Goal: Task Accomplishment & Management: Use online tool/utility

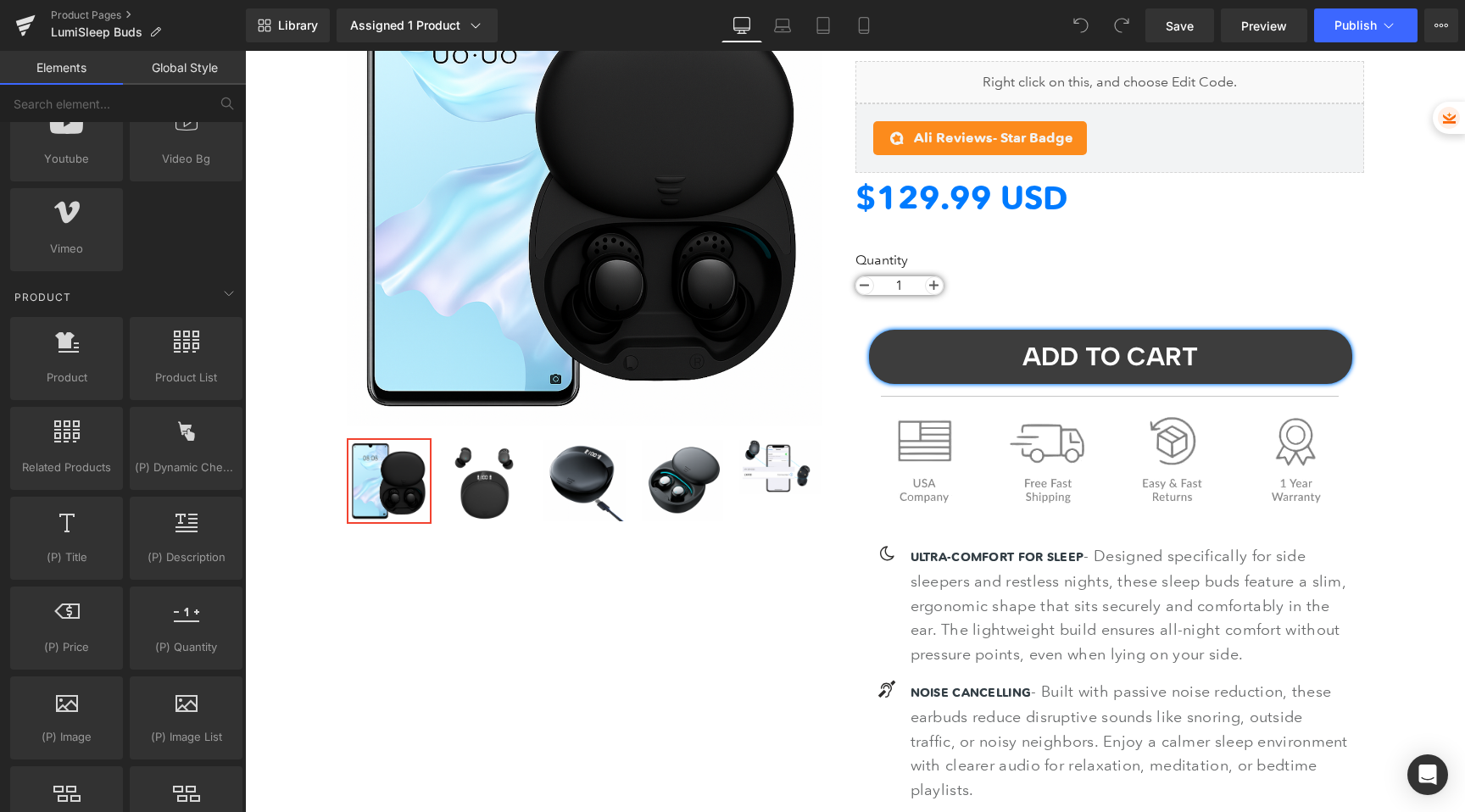
scroll to position [1197, 0]
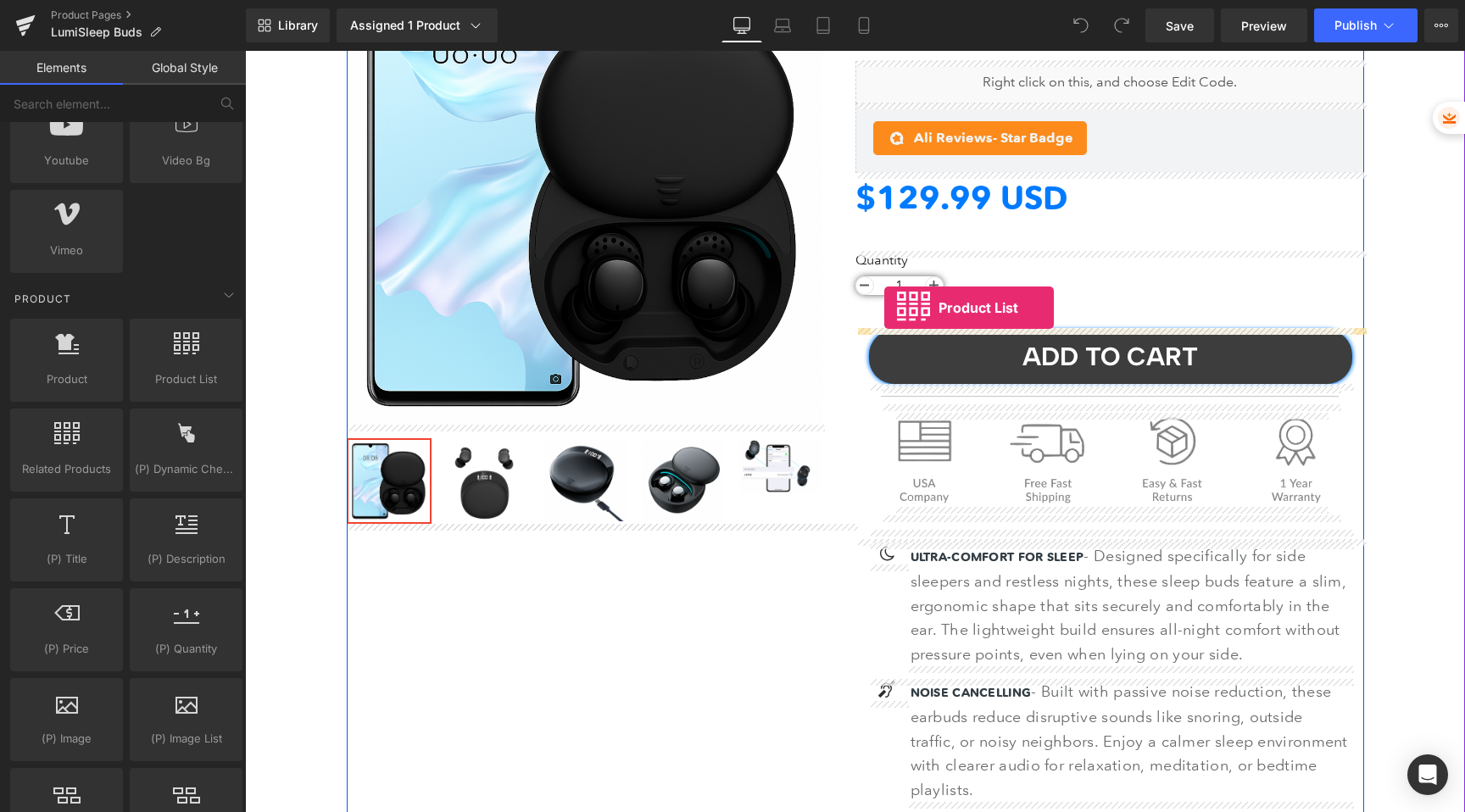
drag, startPoint x: 418, startPoint y: 407, endPoint x: 885, endPoint y: 308, distance: 477.4
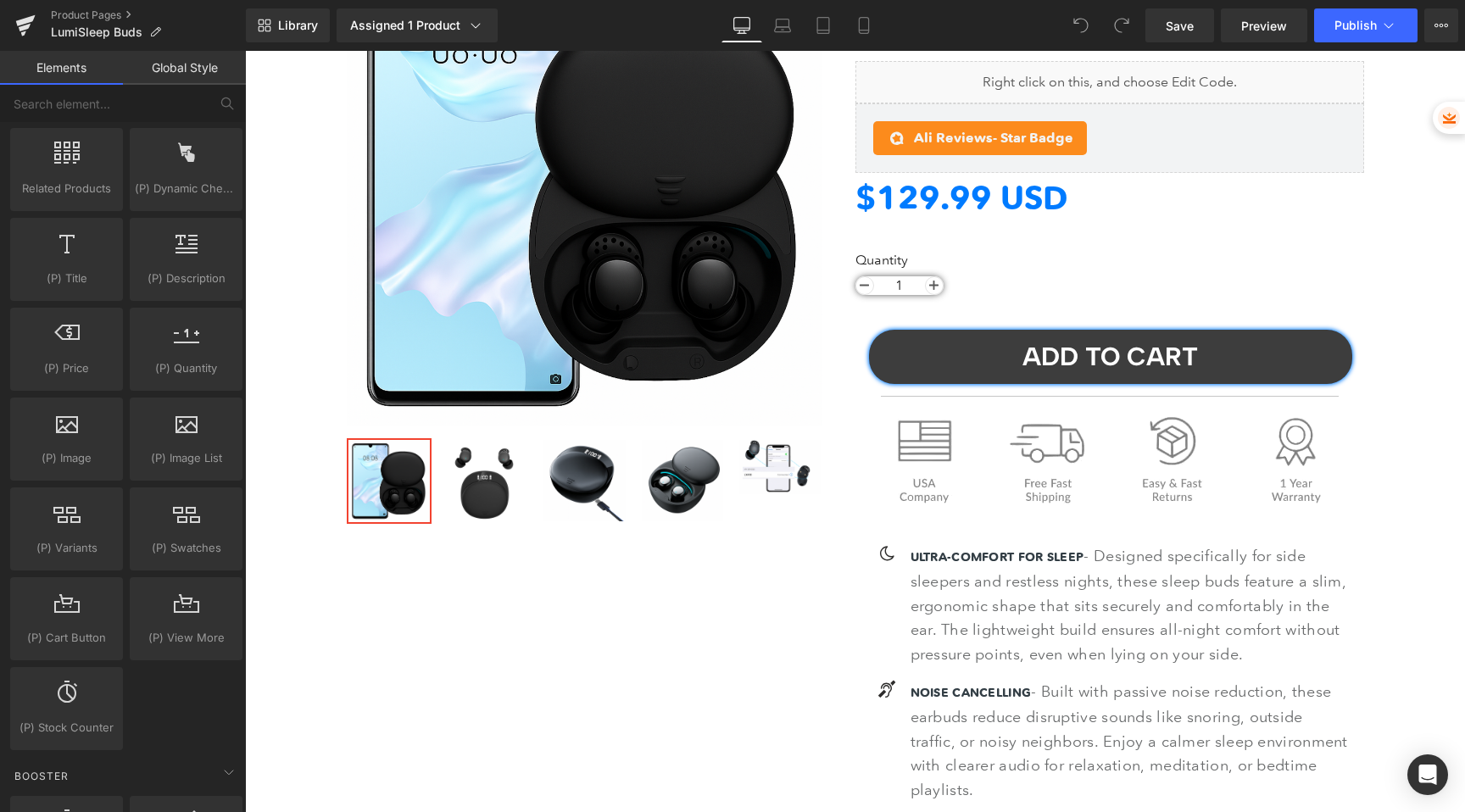
scroll to position [1507, 0]
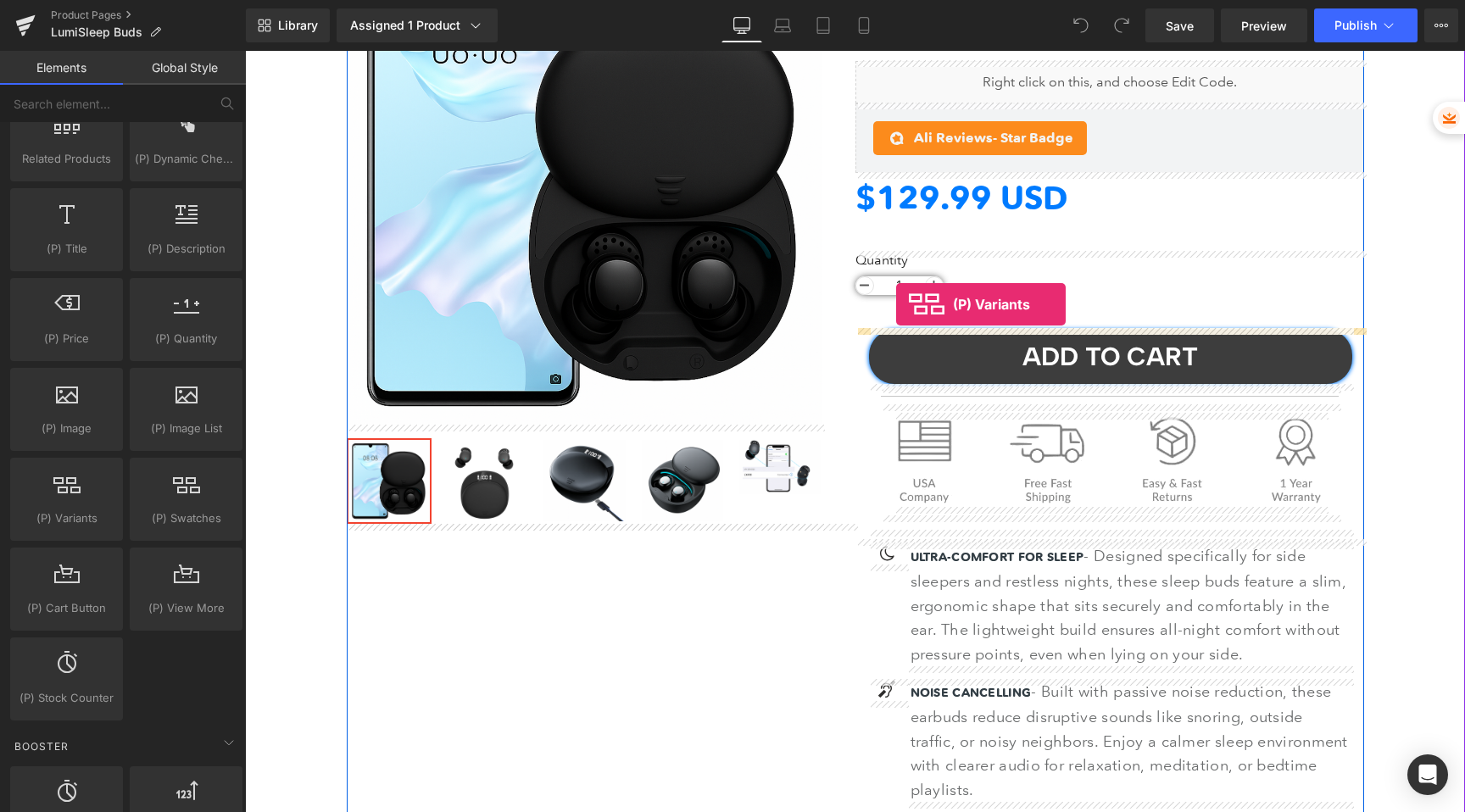
drag, startPoint x: 321, startPoint y: 570, endPoint x: 897, endPoint y: 304, distance: 634.5
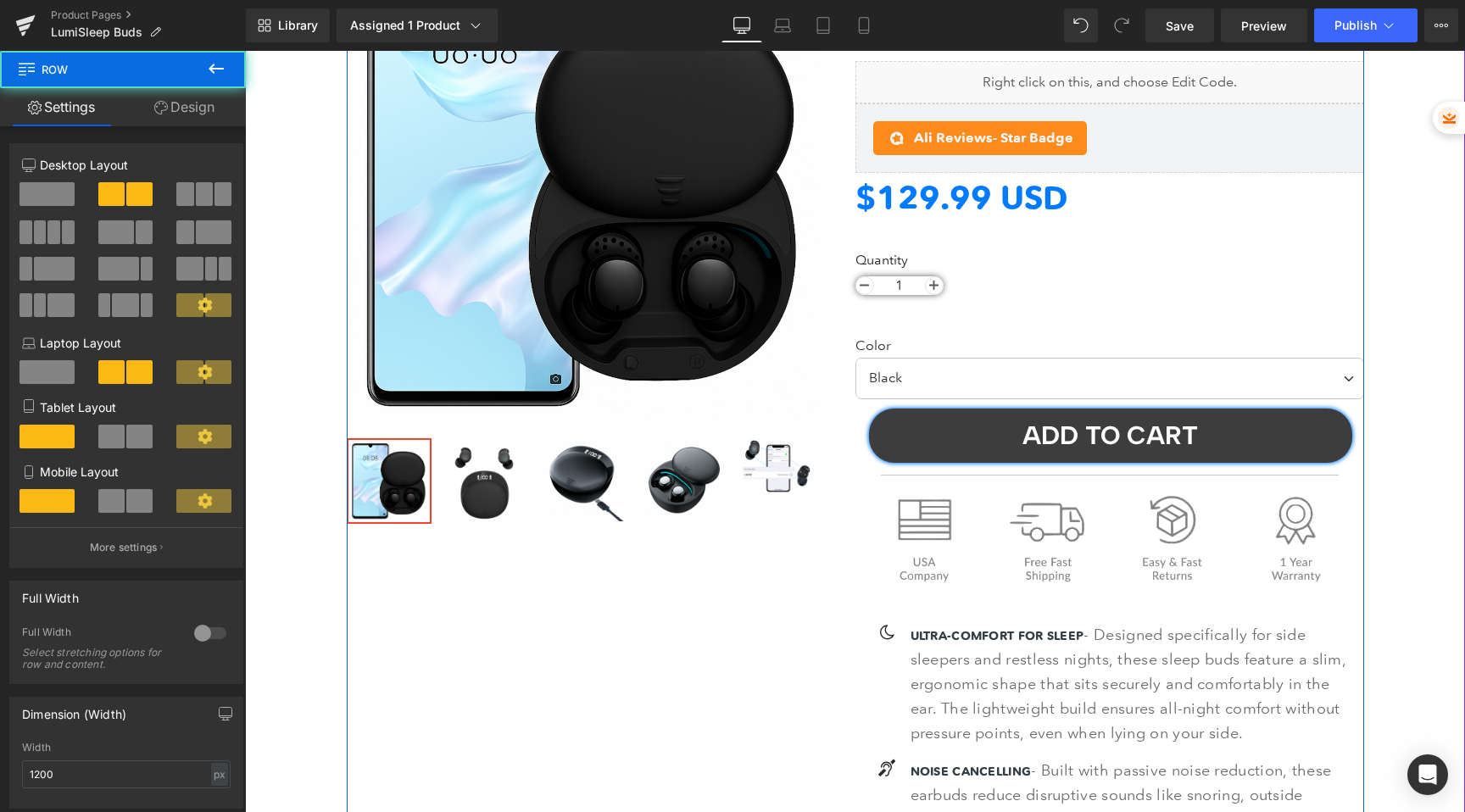
click at [904, 320] on div "LumiSleepBuds™️ – Rechargeable Bluetooth Sleep Earbuds (P) Title Liquid Ali Rev…" at bounding box center [1109, 554] width 509 height 1222
click at [902, 332] on div "LumiSleepBuds™️ – Rechargeable Bluetooth Sleep Earbuds (P) Title Liquid Ali Rev…" at bounding box center [1109, 554] width 509 height 1222
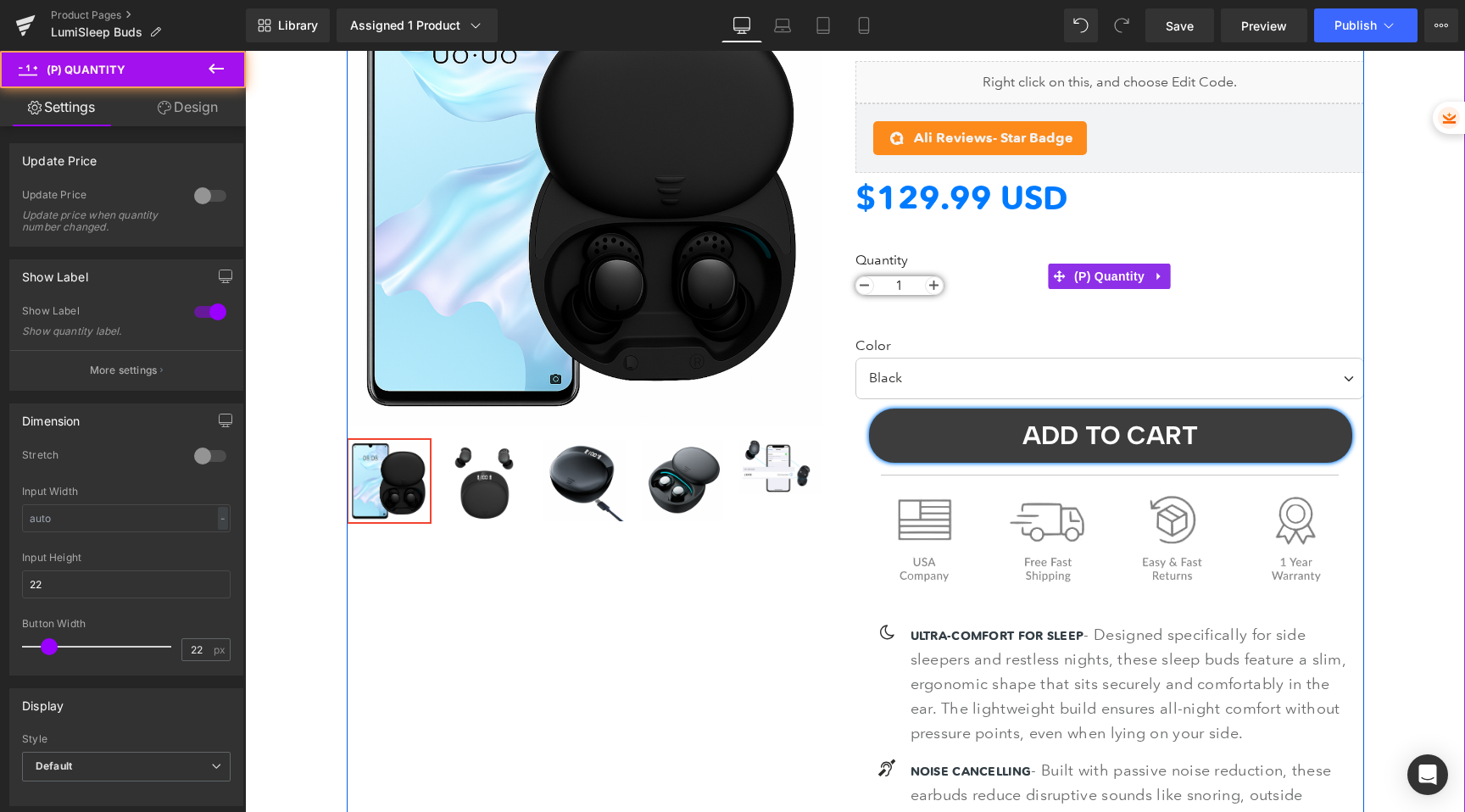
click at [962, 273] on label "Quantity" at bounding box center [1109, 264] width 509 height 24
click at [985, 277] on div "Quantity 1" at bounding box center [1109, 276] width 509 height 49
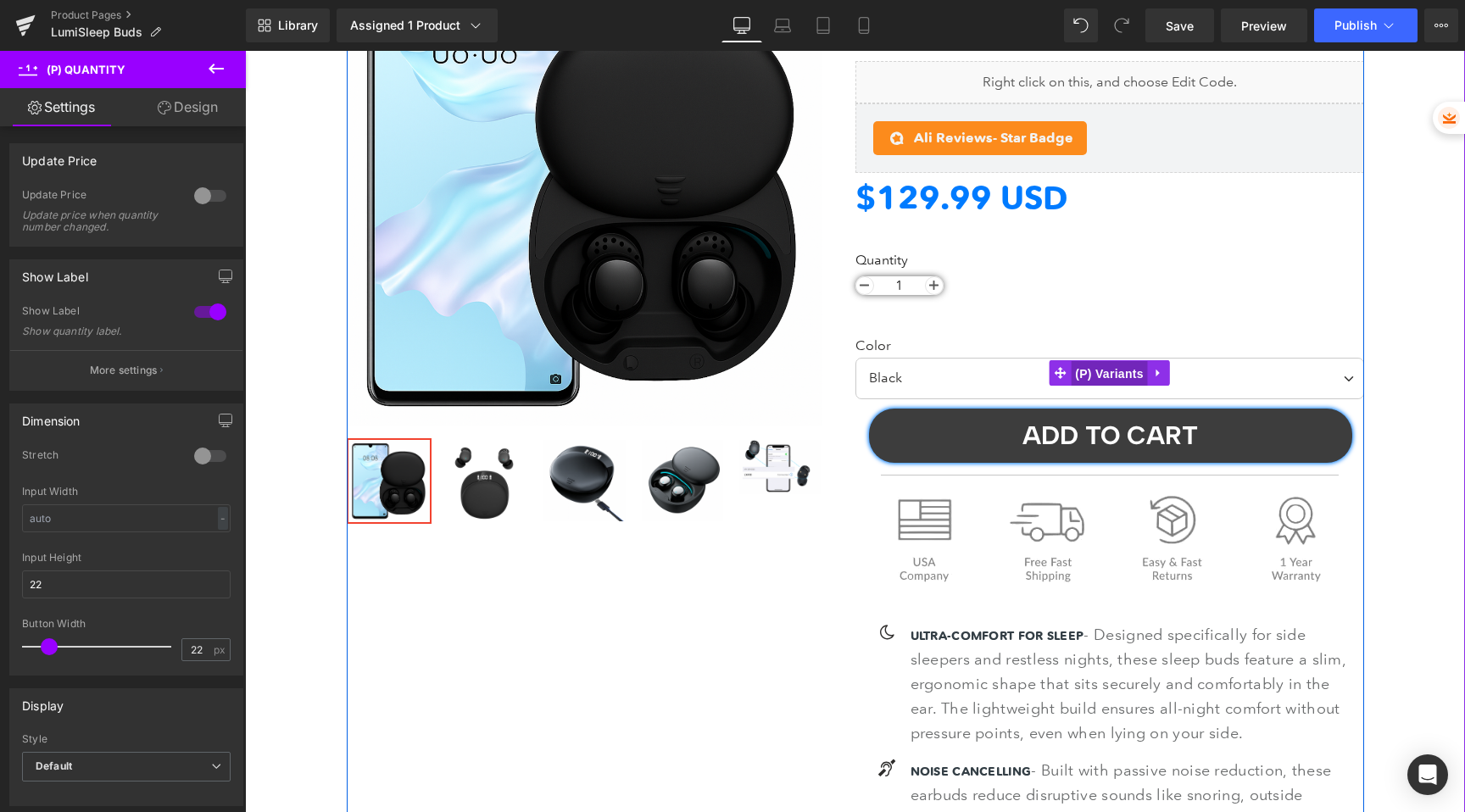
click at [1114, 369] on span "(P) Variants" at bounding box center [1110, 374] width 77 height 26
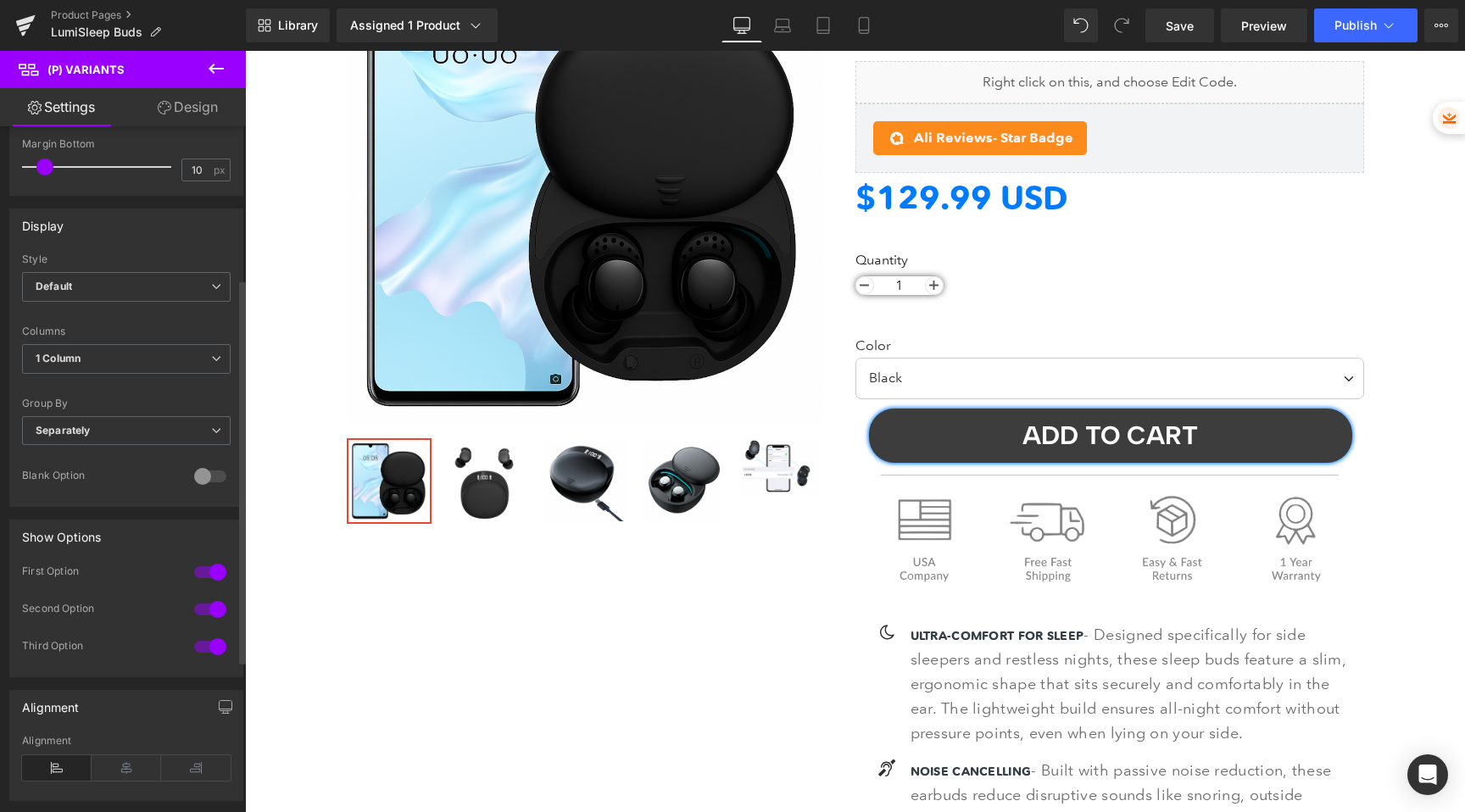
scroll to position [0, 0]
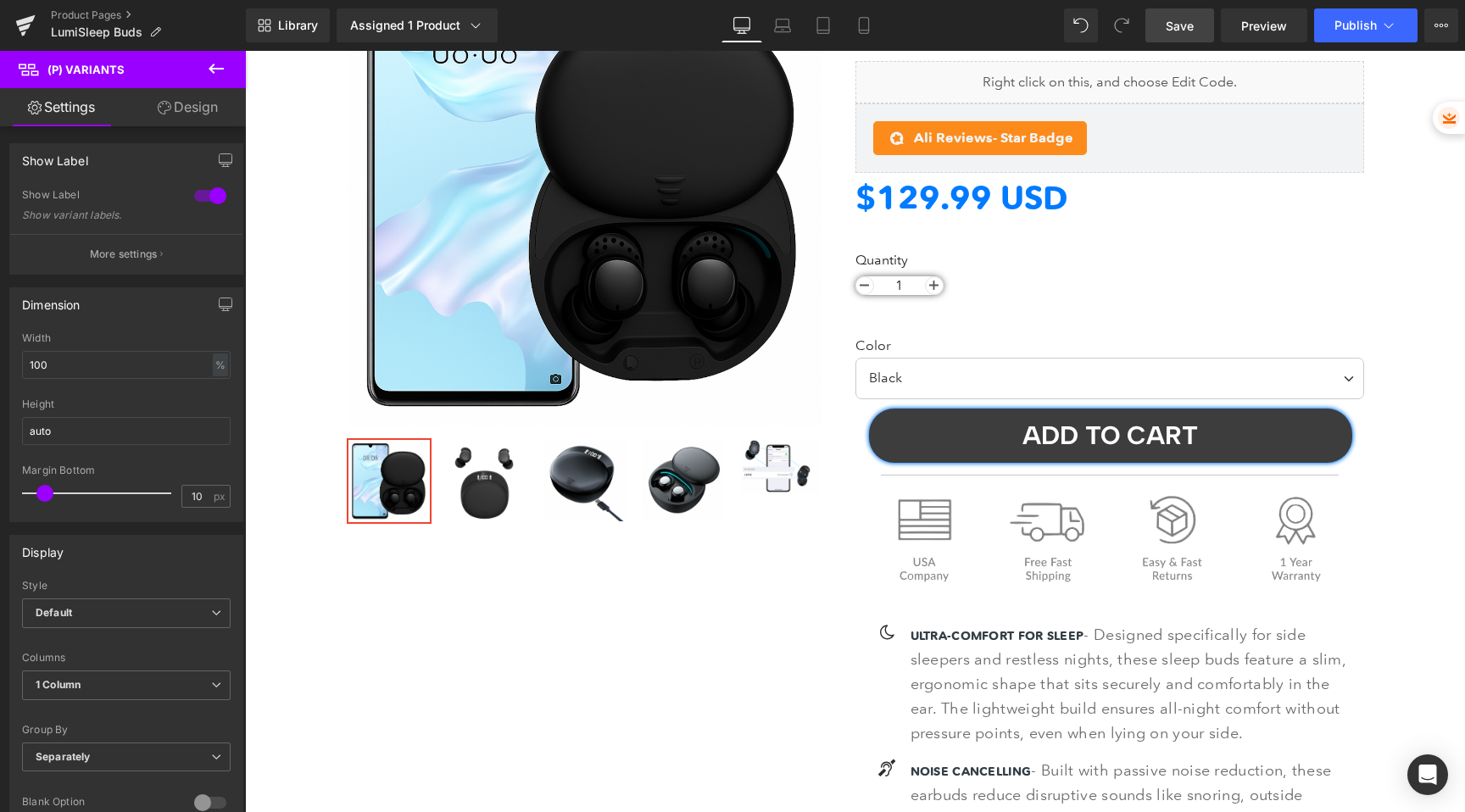
click at [1198, 28] on link "Save" at bounding box center [1180, 25] width 69 height 34
click at [1361, 30] on span "Publish" at bounding box center [1356, 25] width 42 height 14
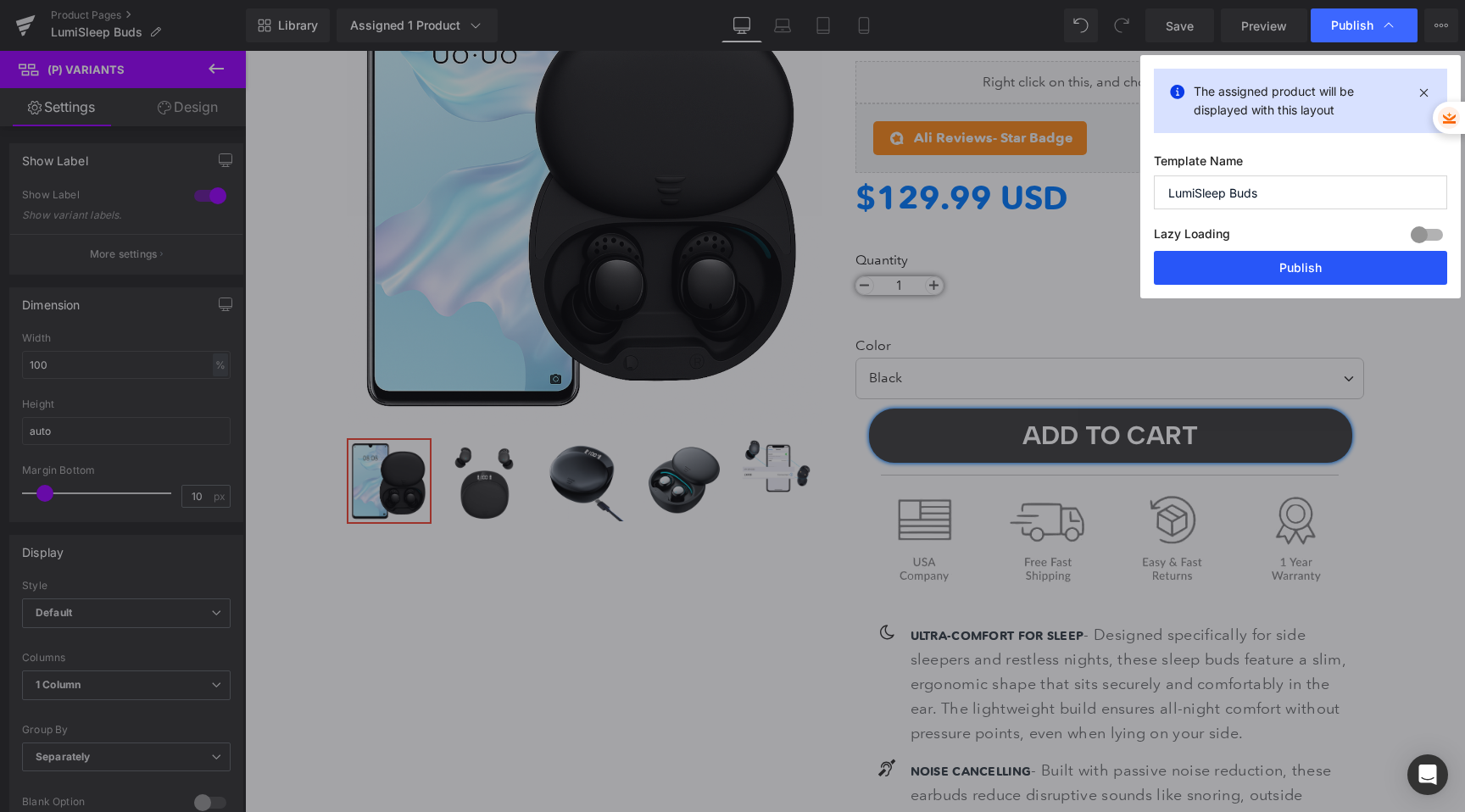
drag, startPoint x: 1260, startPoint y: 270, endPoint x: 1015, endPoint y: 220, distance: 250.0
click at [1260, 270] on button "Publish" at bounding box center [1300, 268] width 293 height 34
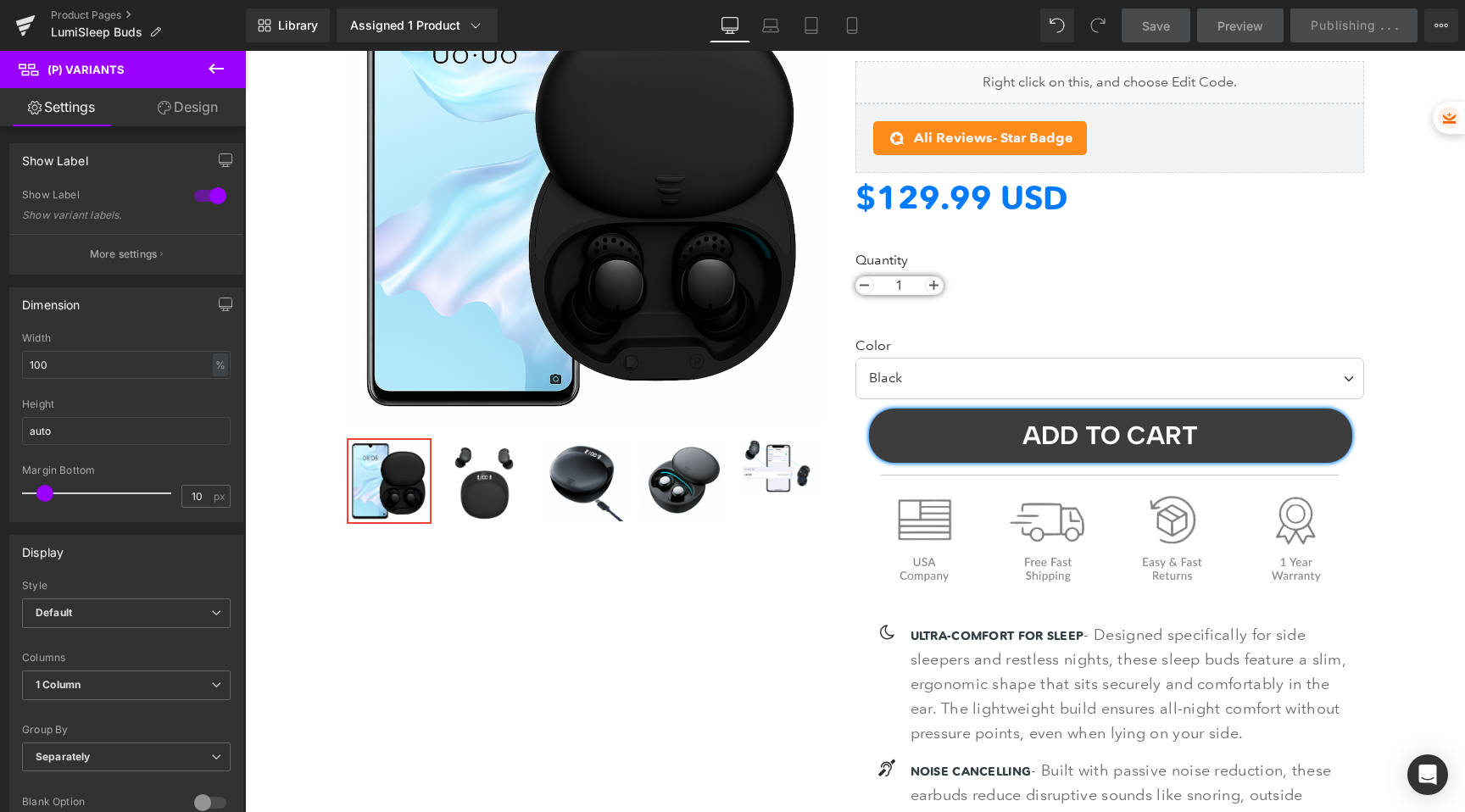
click at [209, 70] on icon at bounding box center [216, 69] width 20 height 20
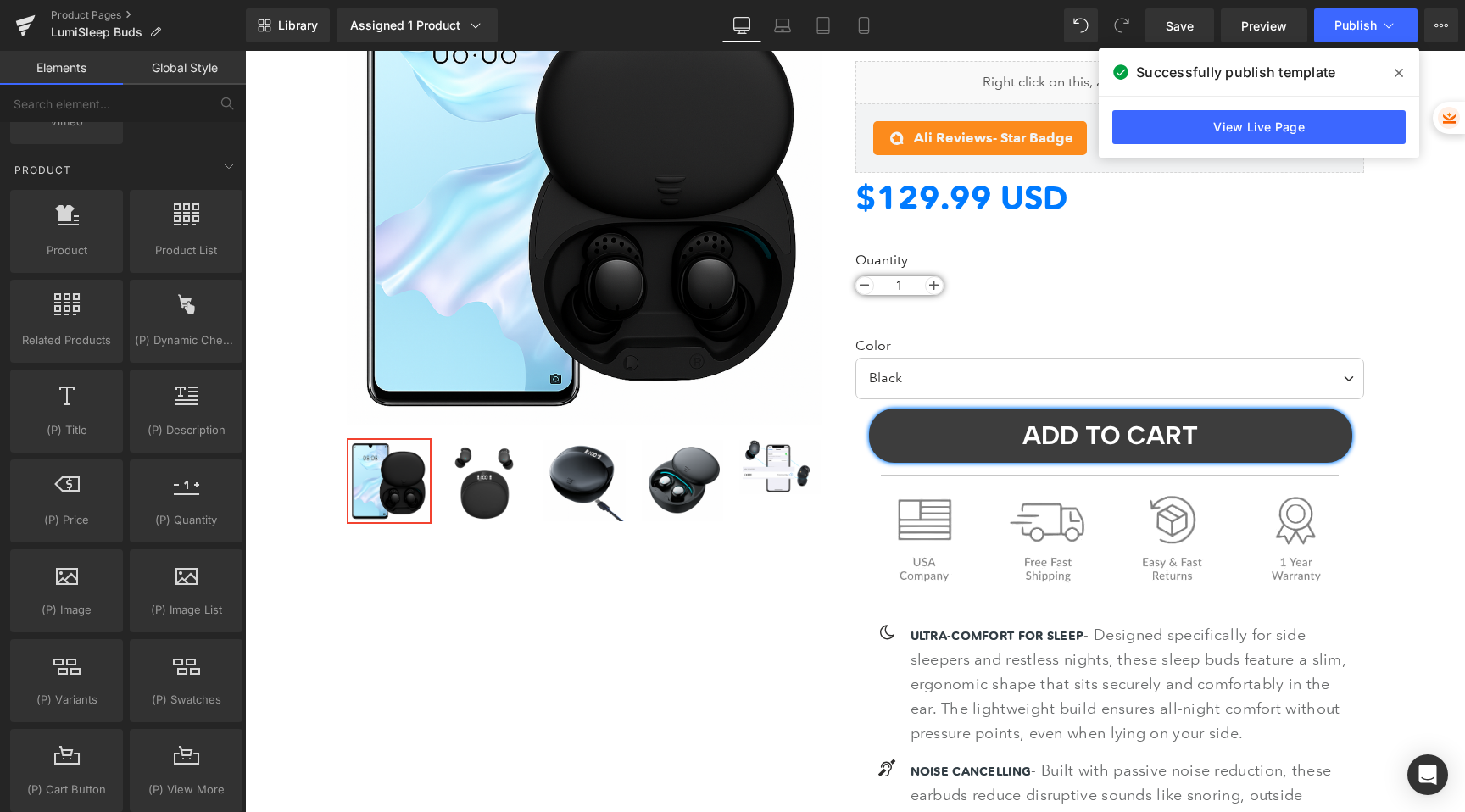
scroll to position [1404, 0]
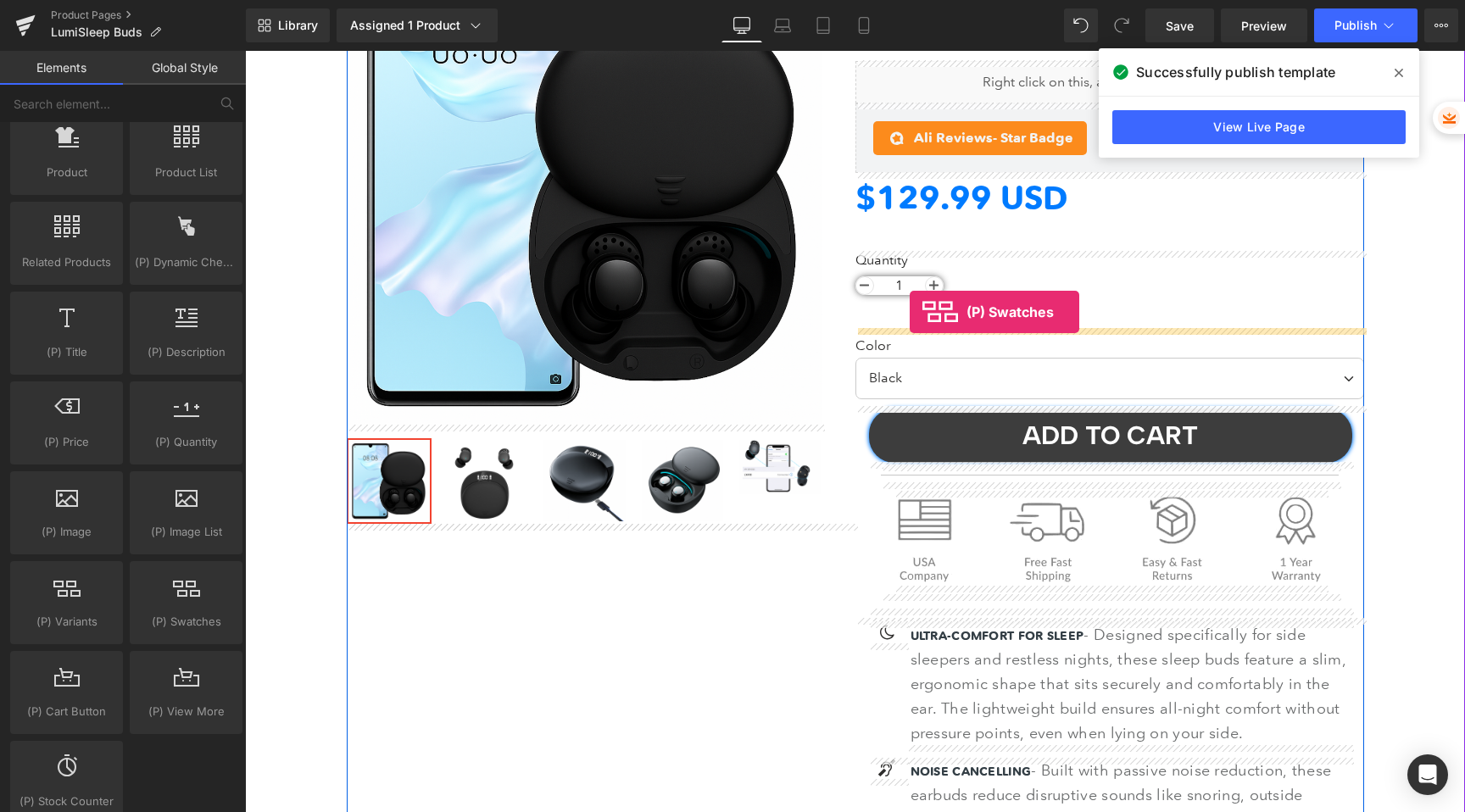
drag, startPoint x: 383, startPoint y: 670, endPoint x: 910, endPoint y: 312, distance: 637.1
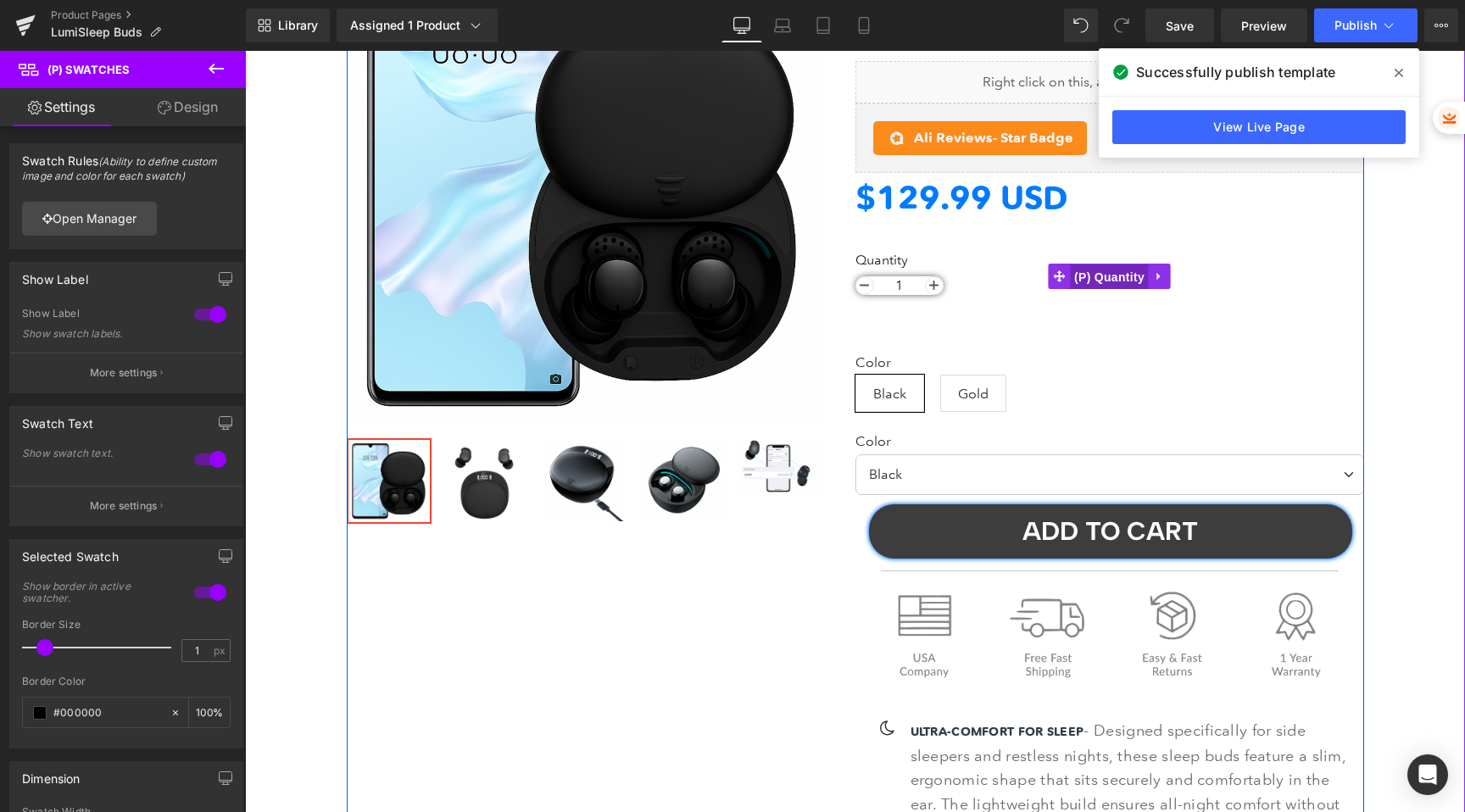
click at [1105, 280] on span "(P) Quantity" at bounding box center [1110, 278] width 79 height 26
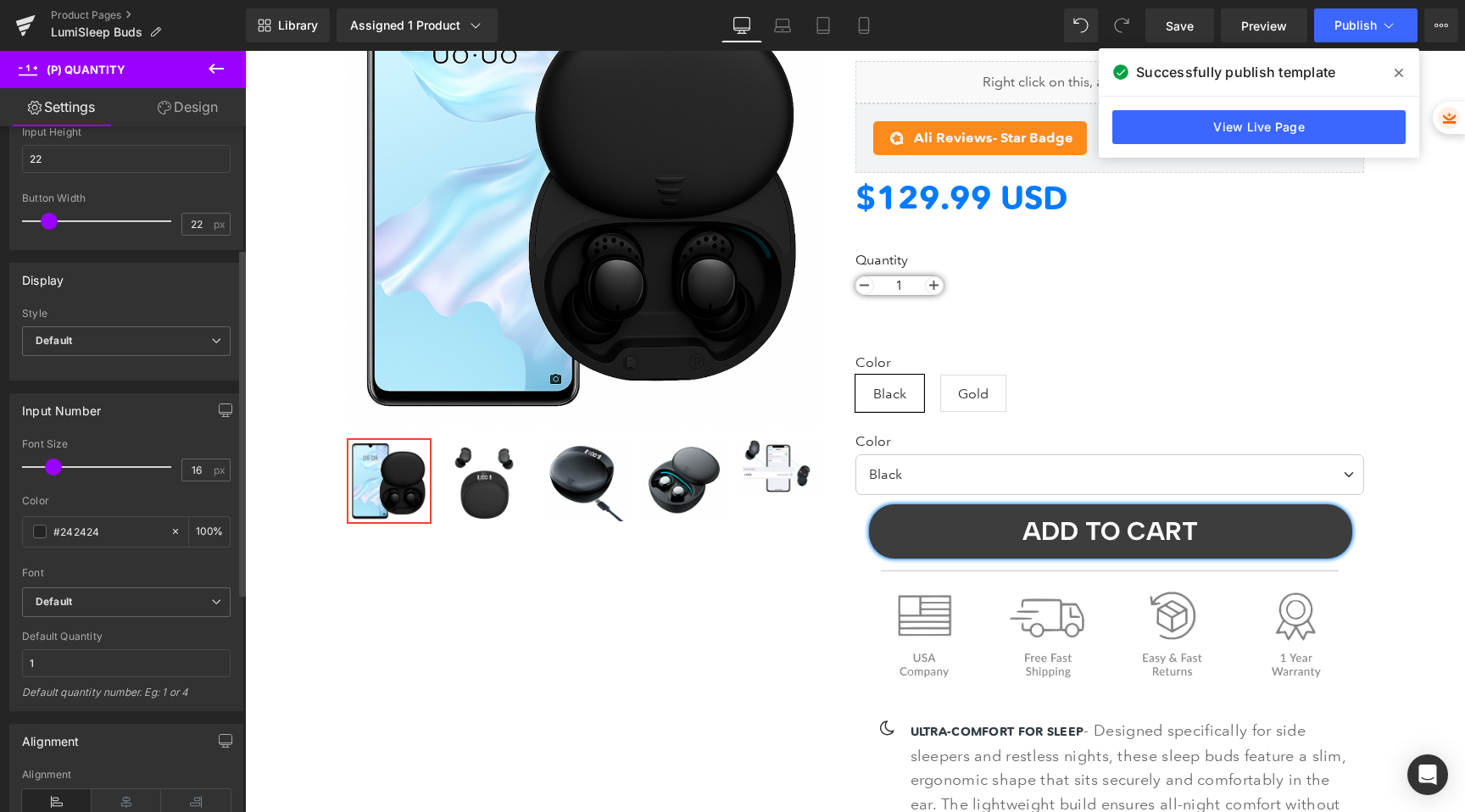
scroll to position [450, 0]
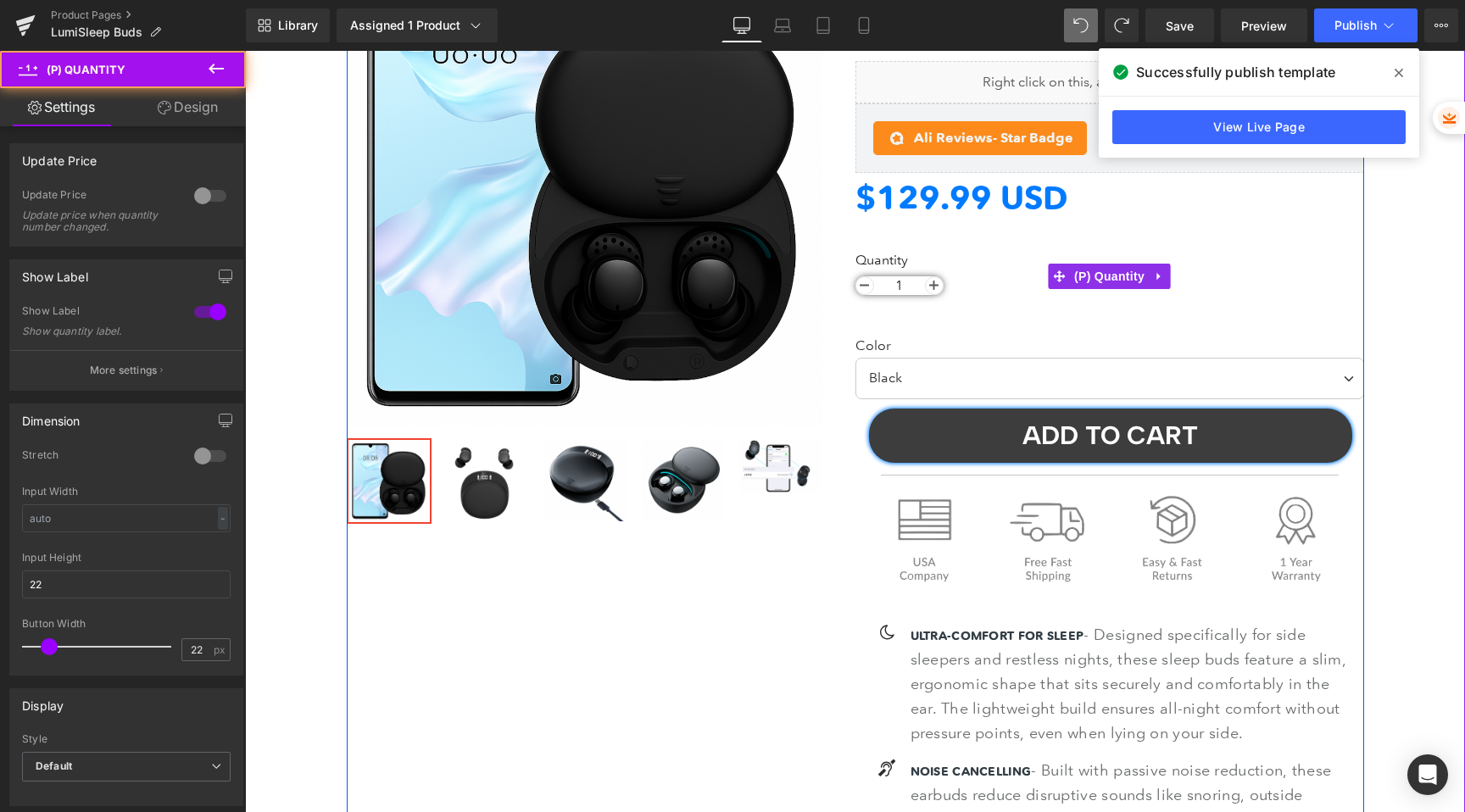
click at [899, 288] on input "1" at bounding box center [899, 286] width 51 height 18
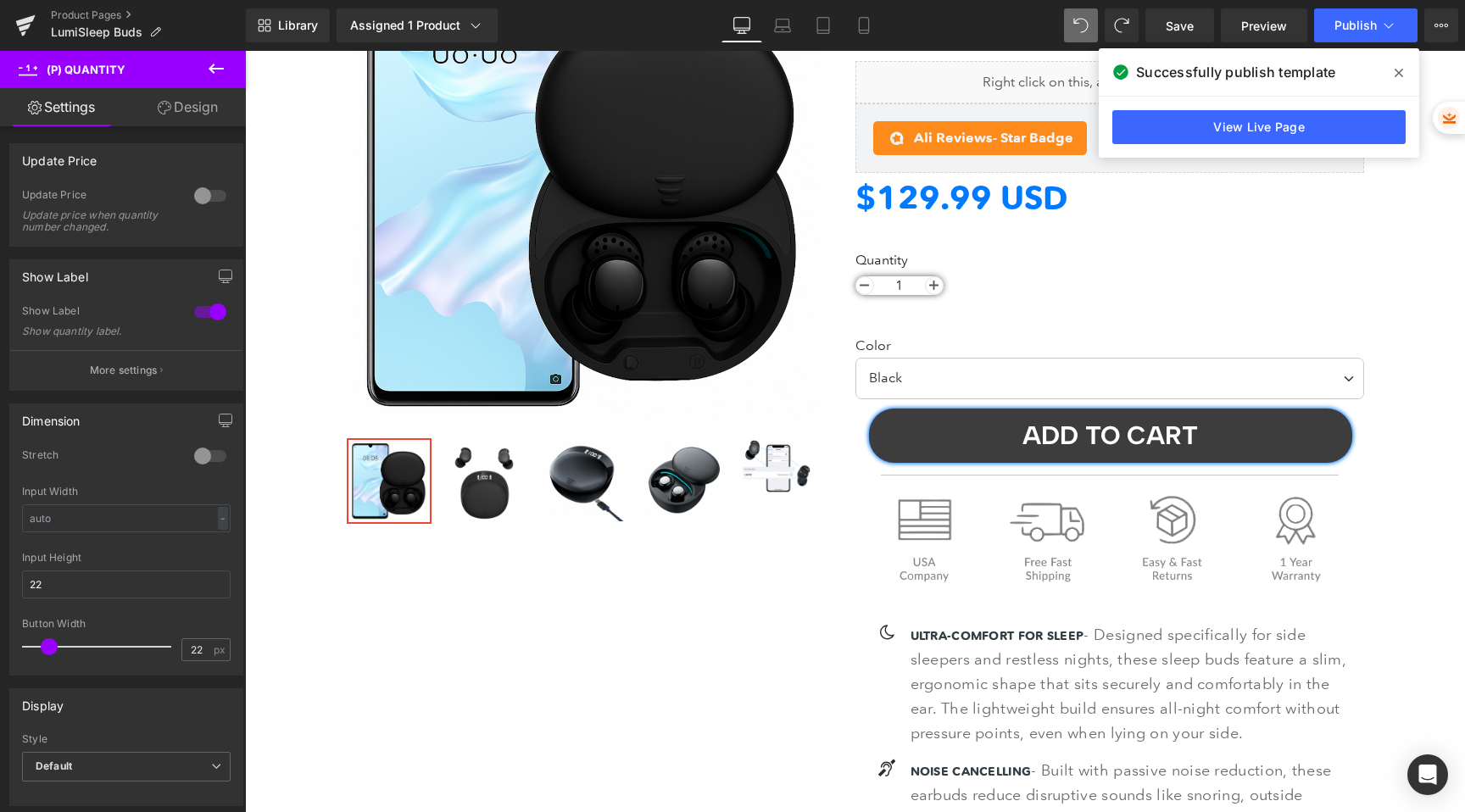
click at [181, 119] on link "Design" at bounding box center [188, 107] width 123 height 38
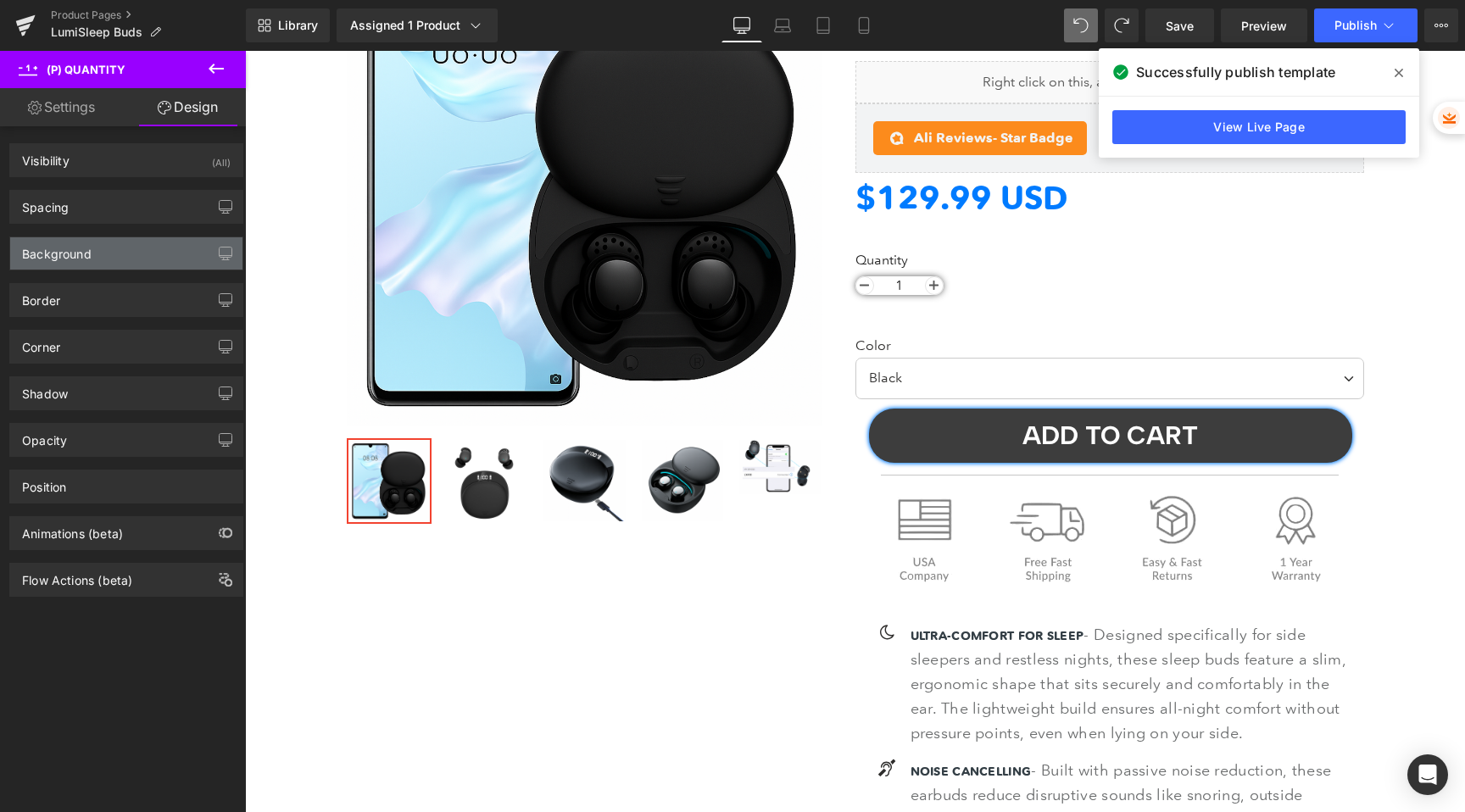
click at [120, 252] on div "Background" at bounding box center [126, 253] width 233 height 32
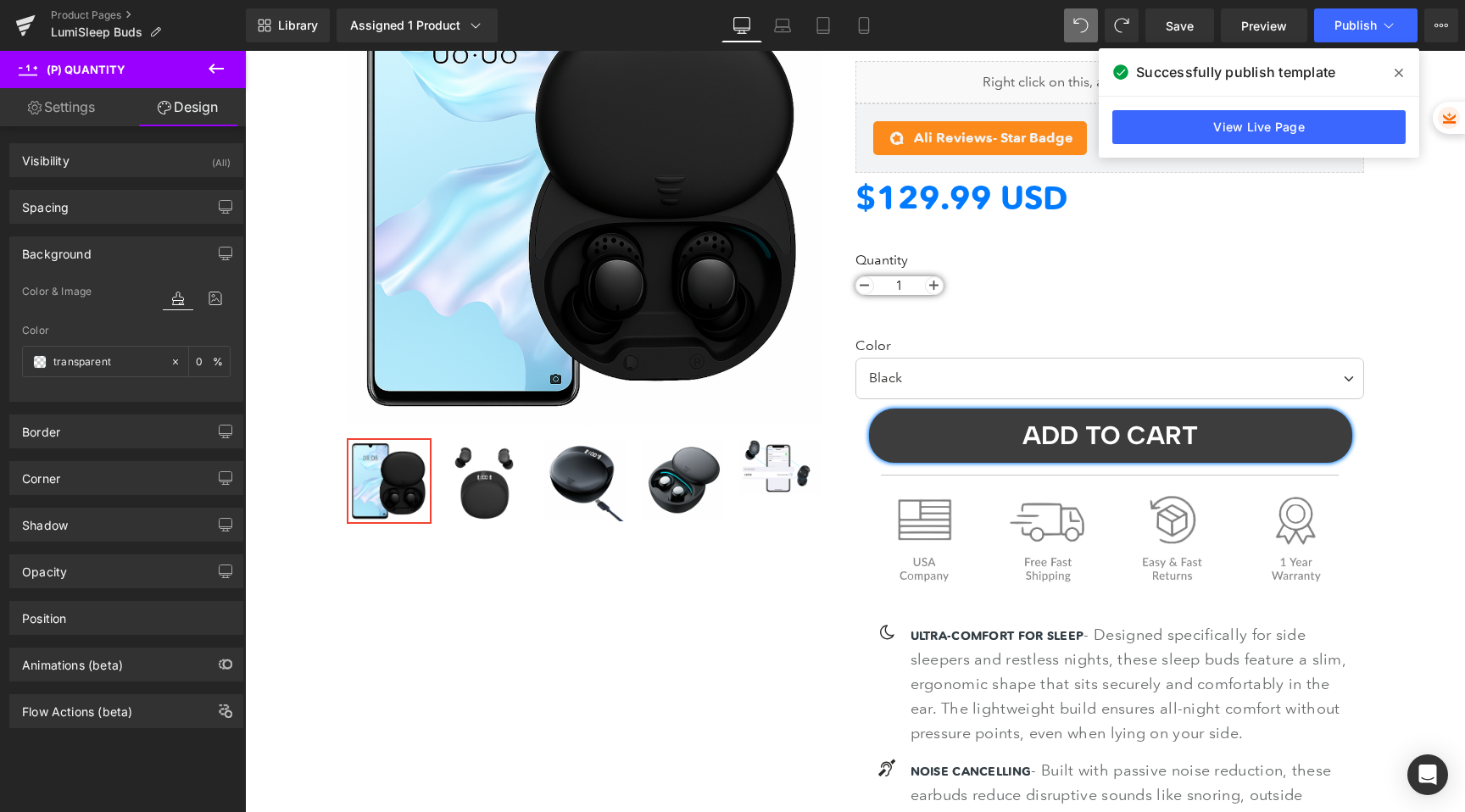
click at [100, 245] on div "Background" at bounding box center [126, 253] width 233 height 32
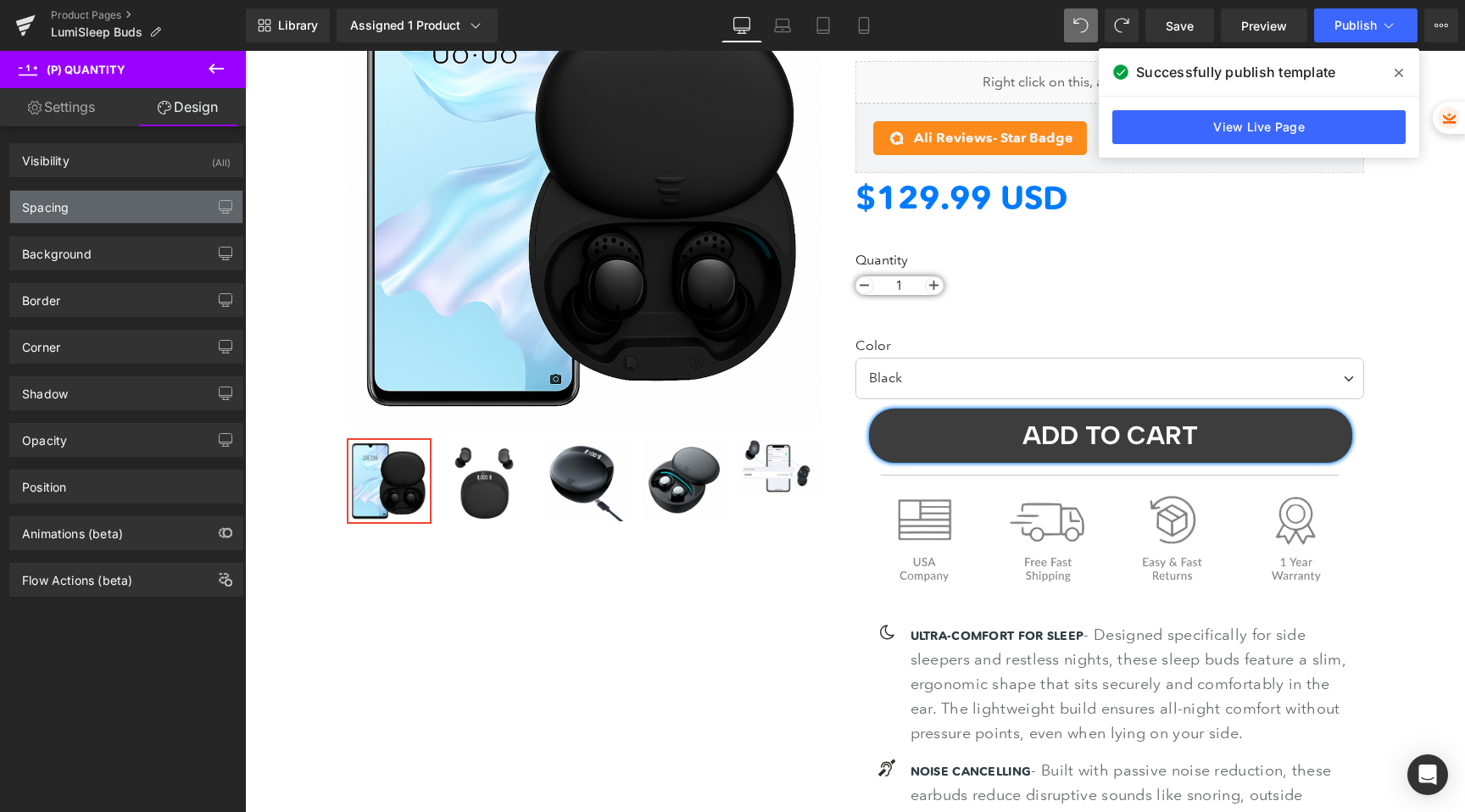
click at [94, 209] on div "Spacing" at bounding box center [126, 206] width 233 height 32
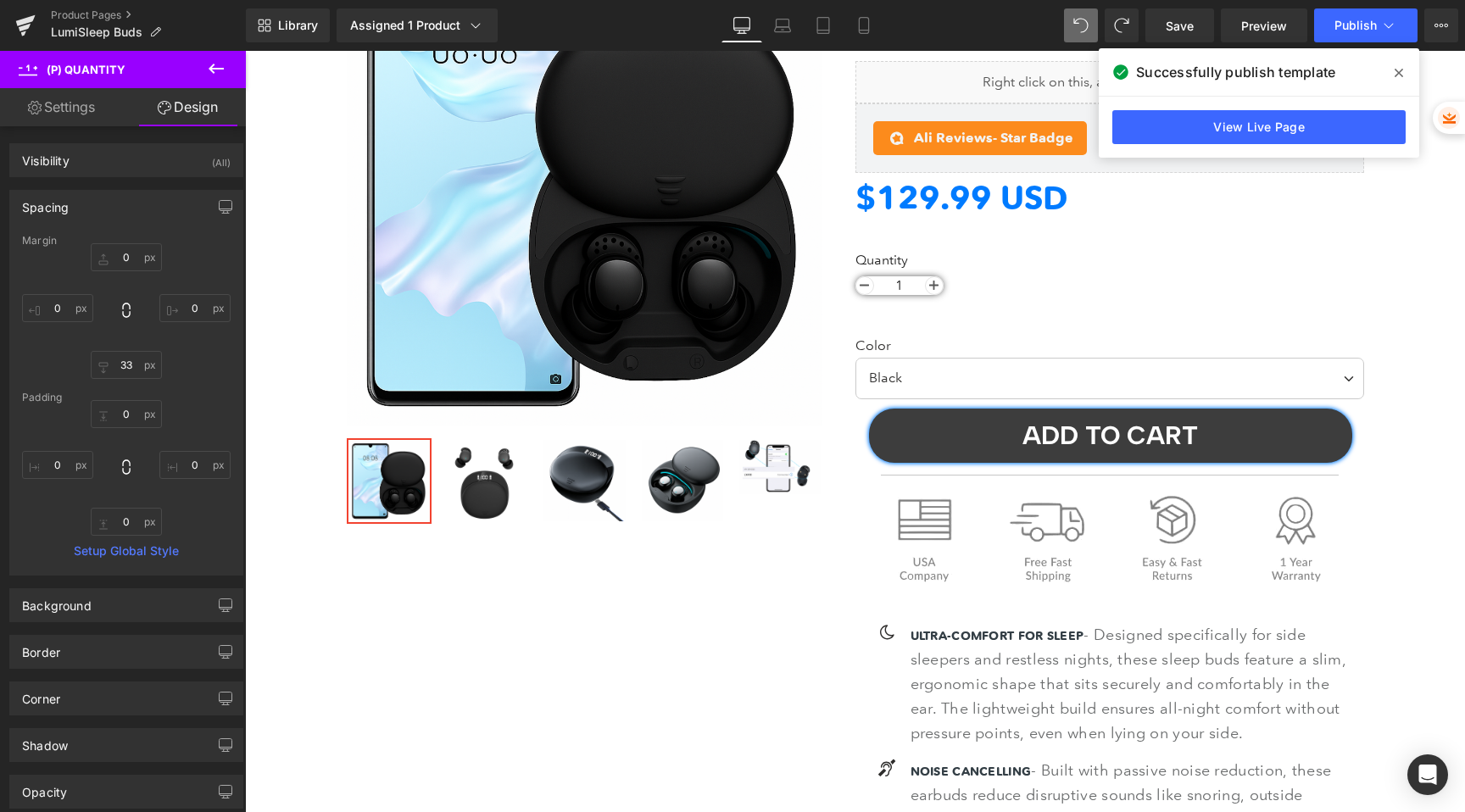
click at [94, 209] on div "Spacing" at bounding box center [126, 206] width 233 height 32
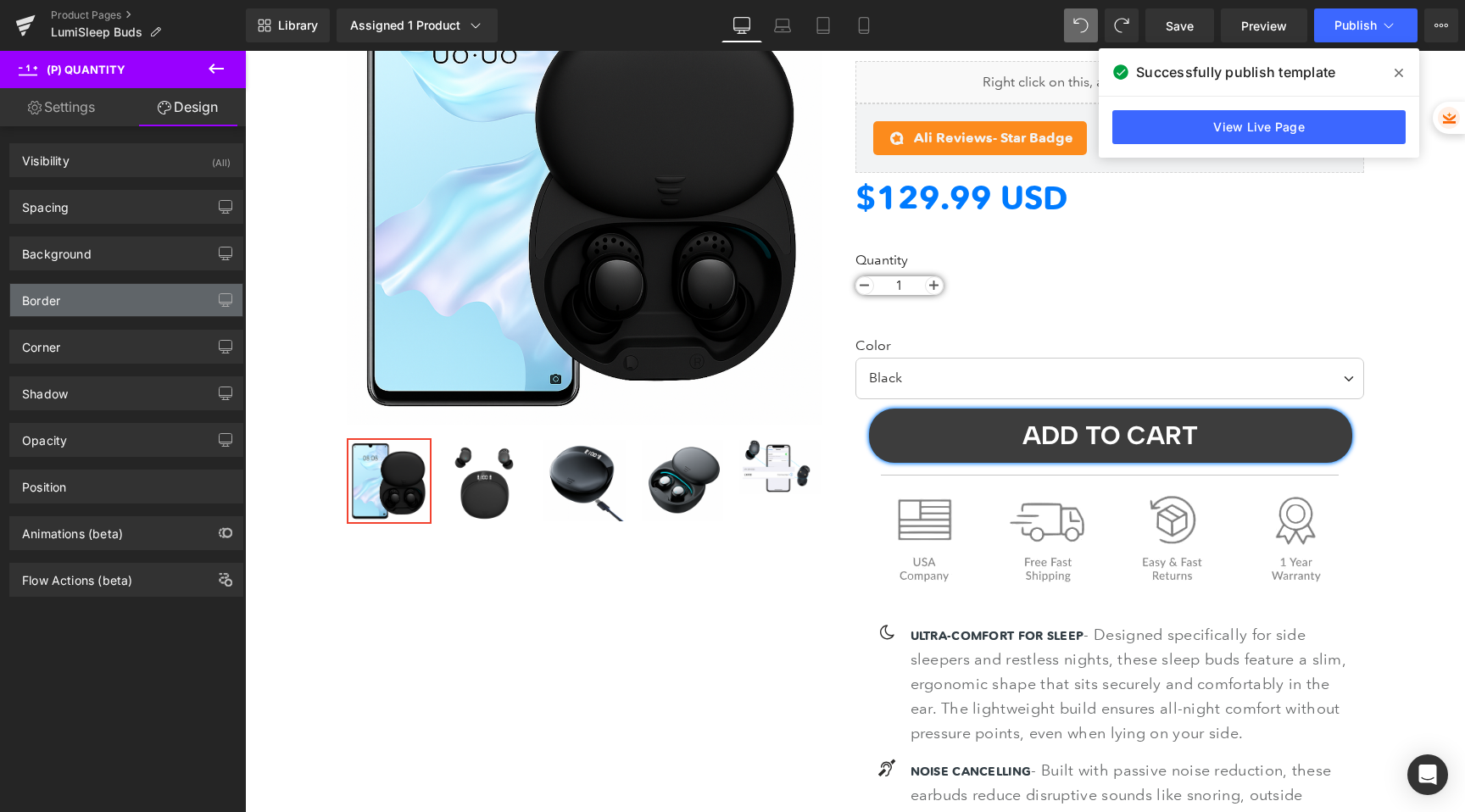
click at [93, 305] on div "Border" at bounding box center [126, 300] width 233 height 32
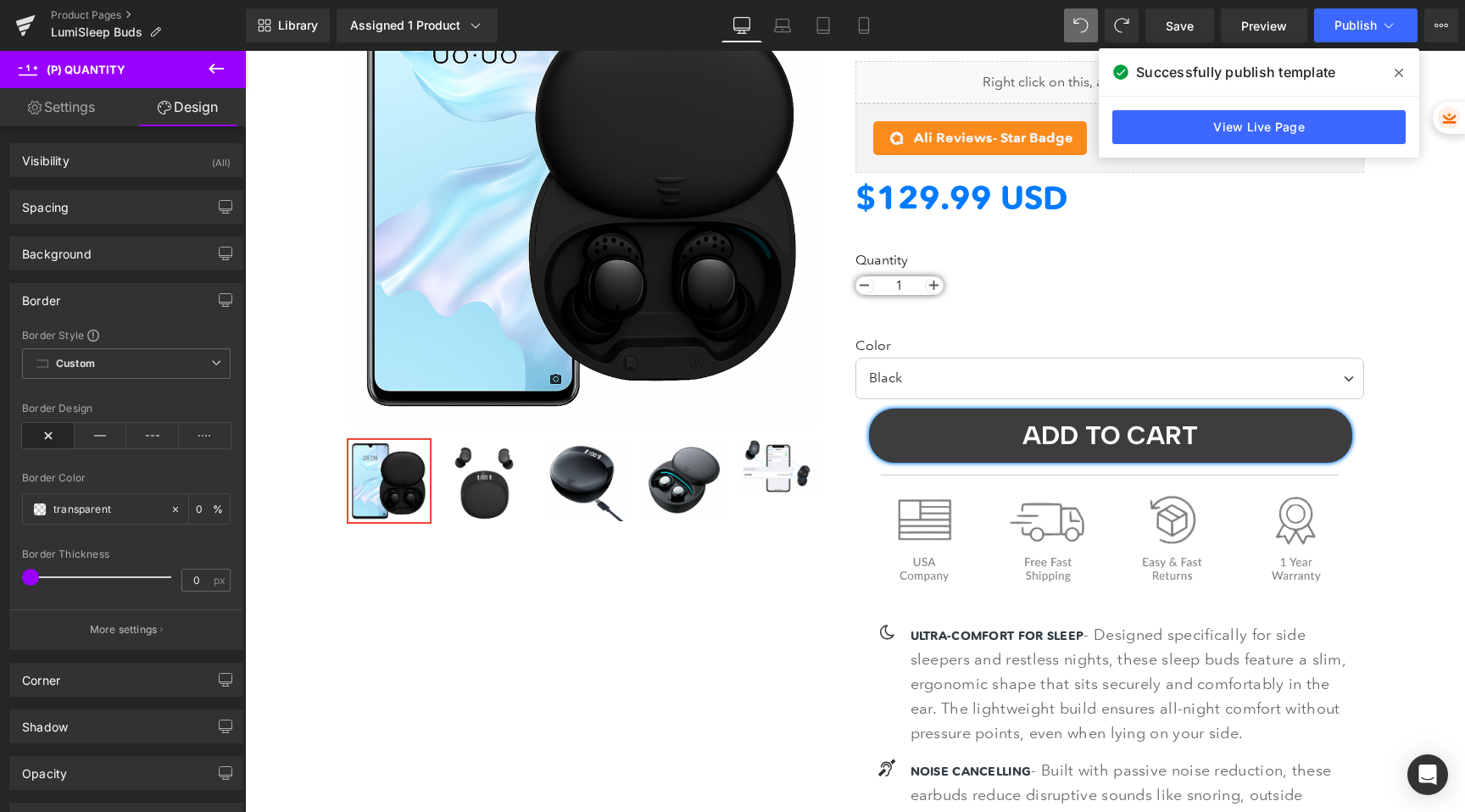
click at [94, 303] on div "Border" at bounding box center [126, 300] width 233 height 32
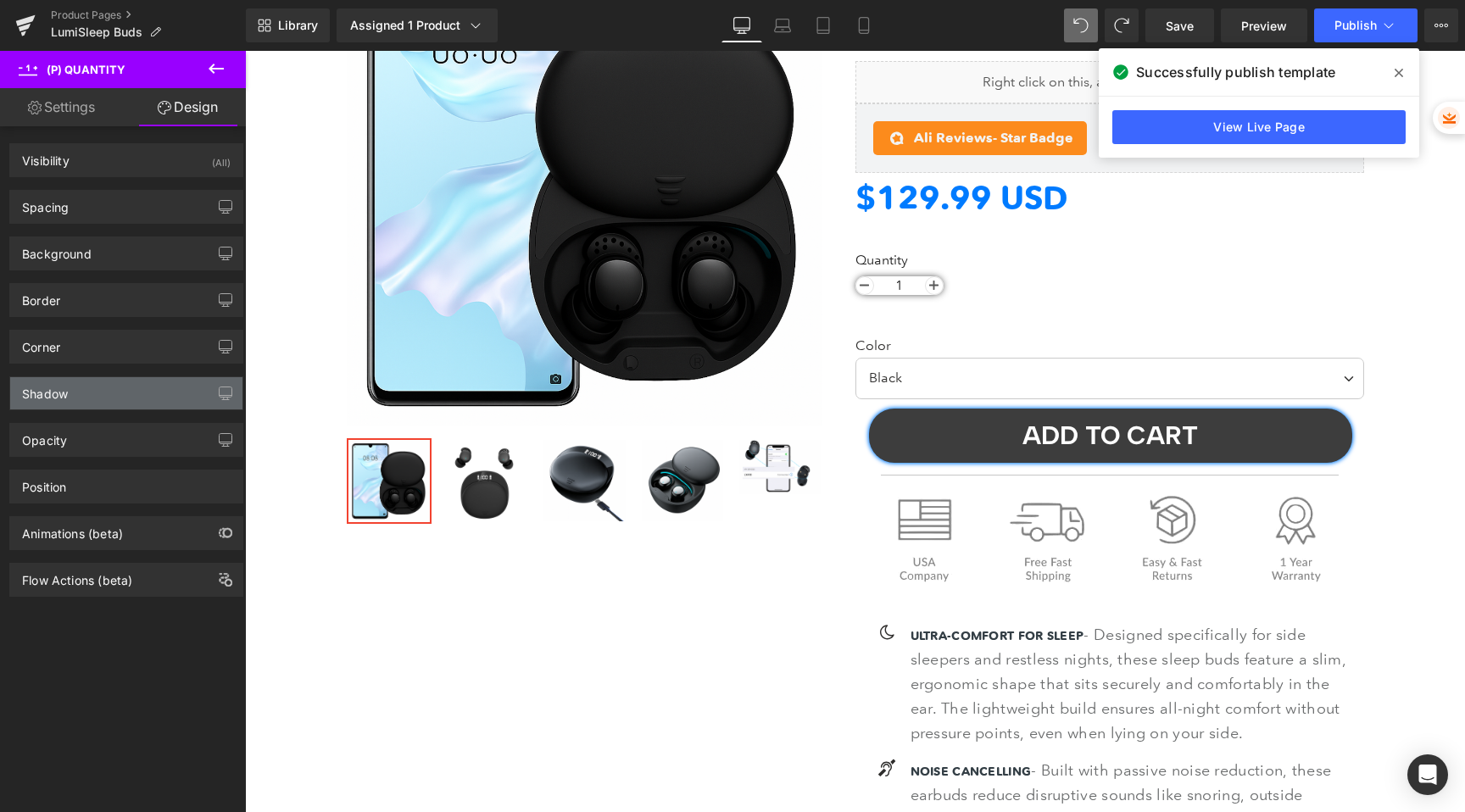
click at [89, 380] on div "Shadow" at bounding box center [126, 393] width 233 height 32
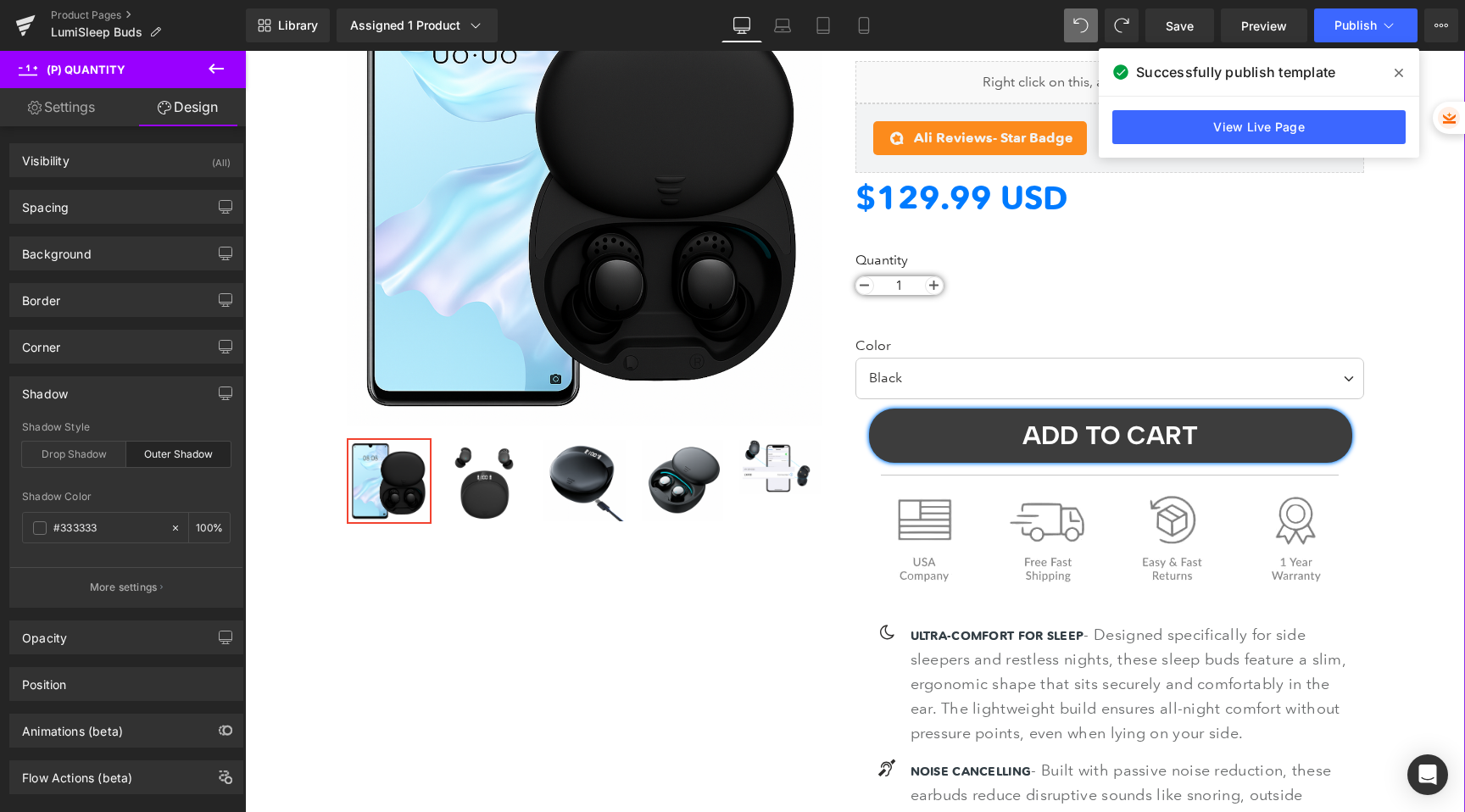
click at [925, 381] on select "Black Gold" at bounding box center [1109, 378] width 509 height 40
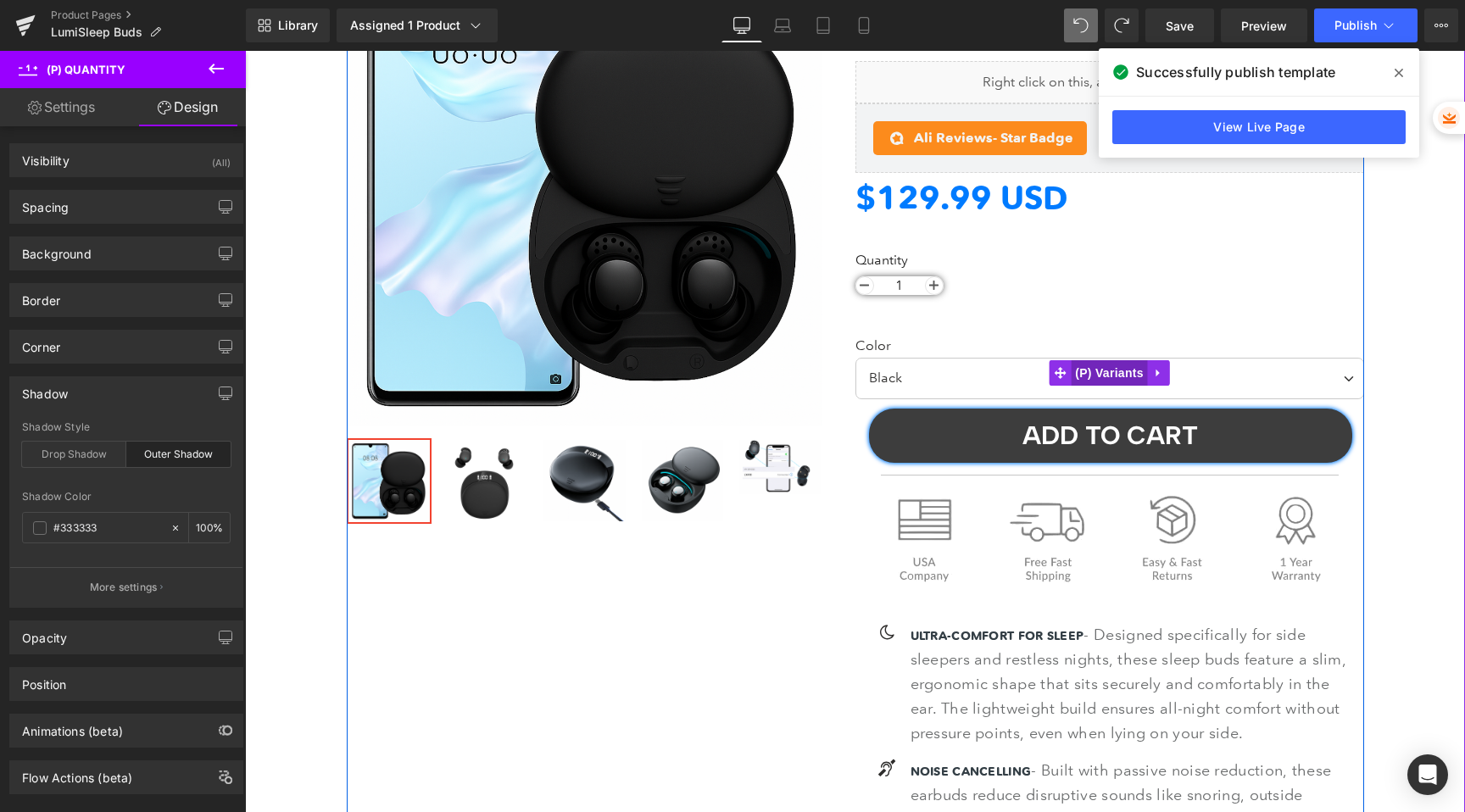
click at [1101, 371] on span "(P) Variants" at bounding box center [1110, 373] width 77 height 26
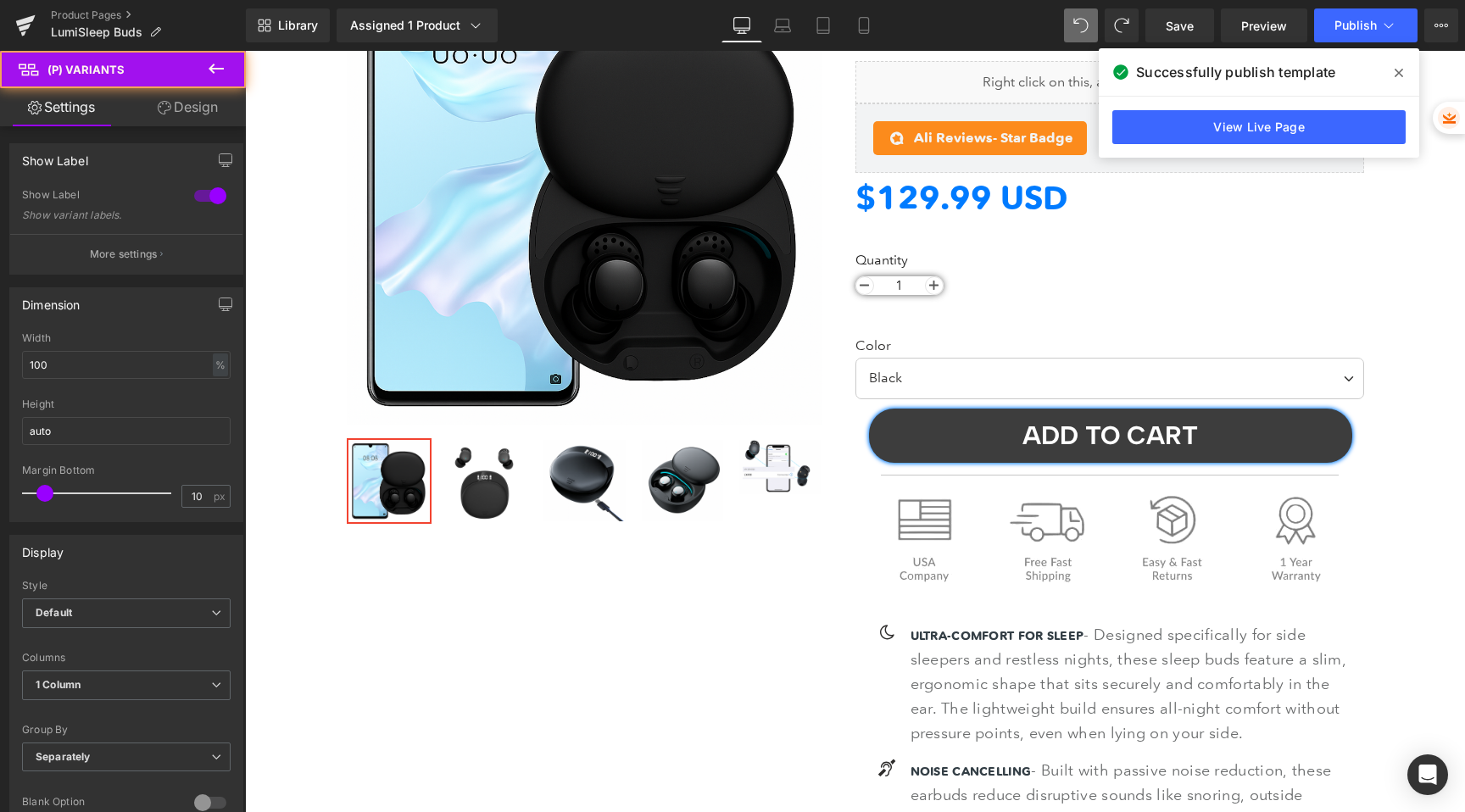
click at [190, 118] on link "Design" at bounding box center [188, 107] width 123 height 38
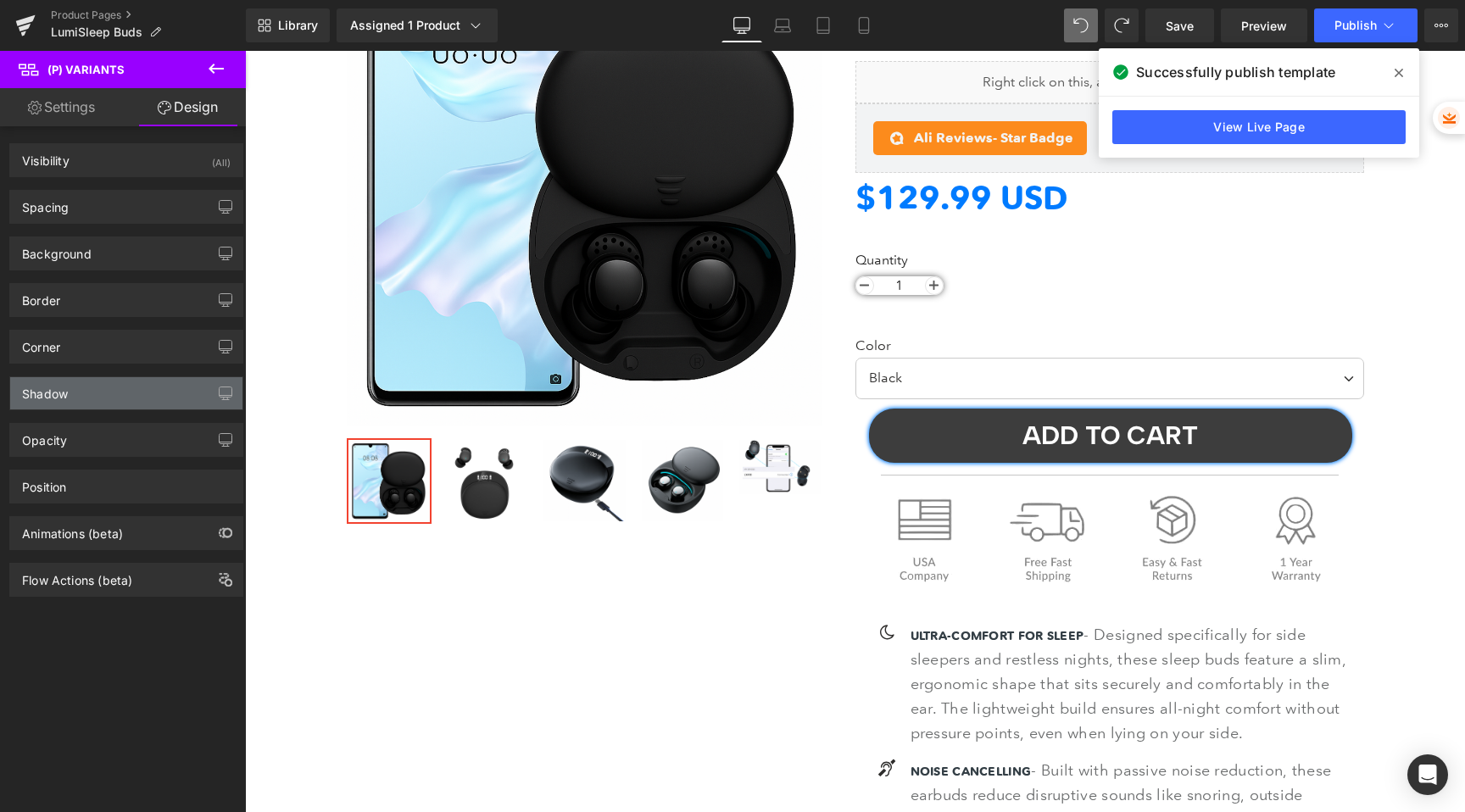
click at [126, 391] on div "Shadow" at bounding box center [126, 393] width 233 height 32
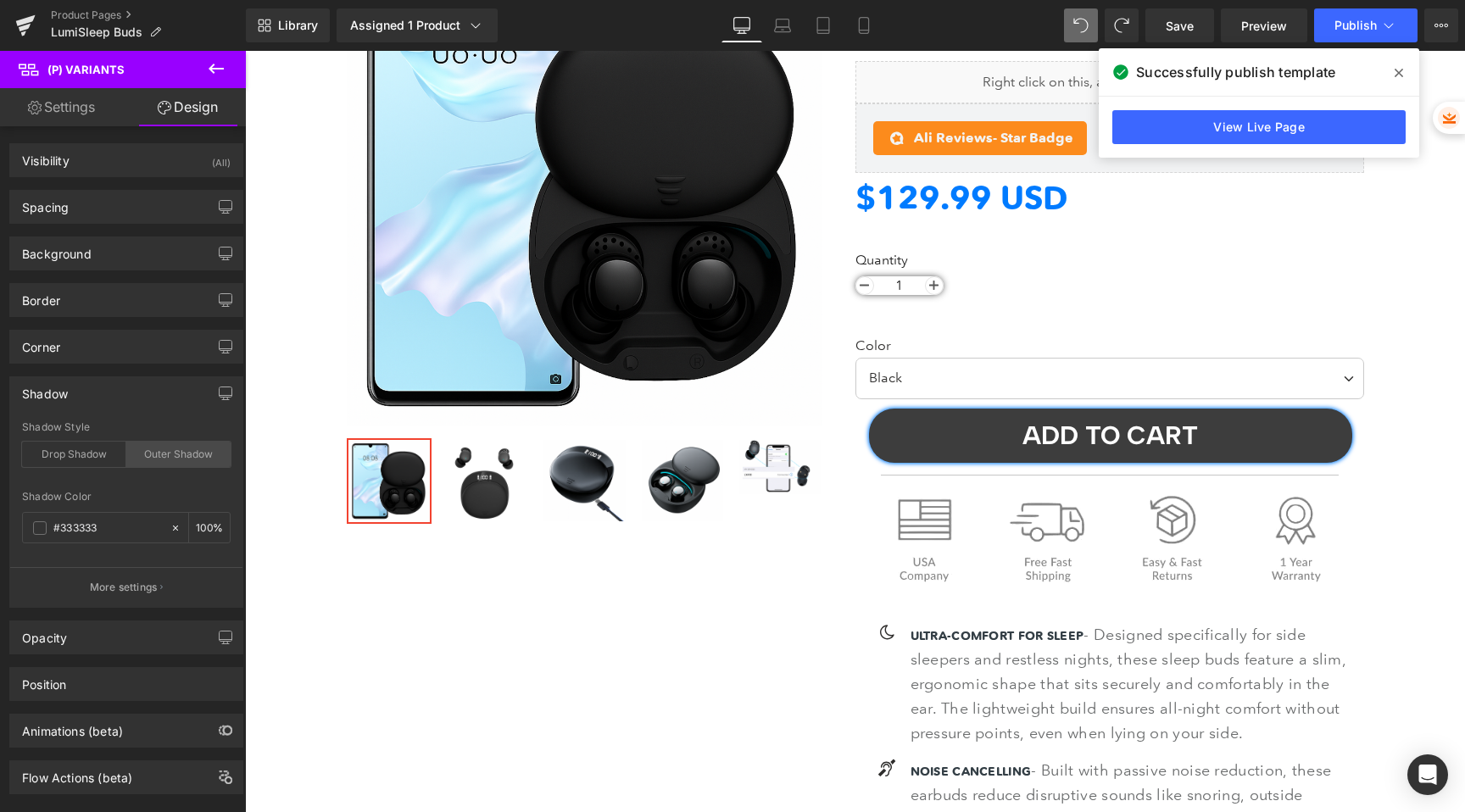
click at [163, 463] on div "Outer Shadow" at bounding box center [177, 454] width 104 height 26
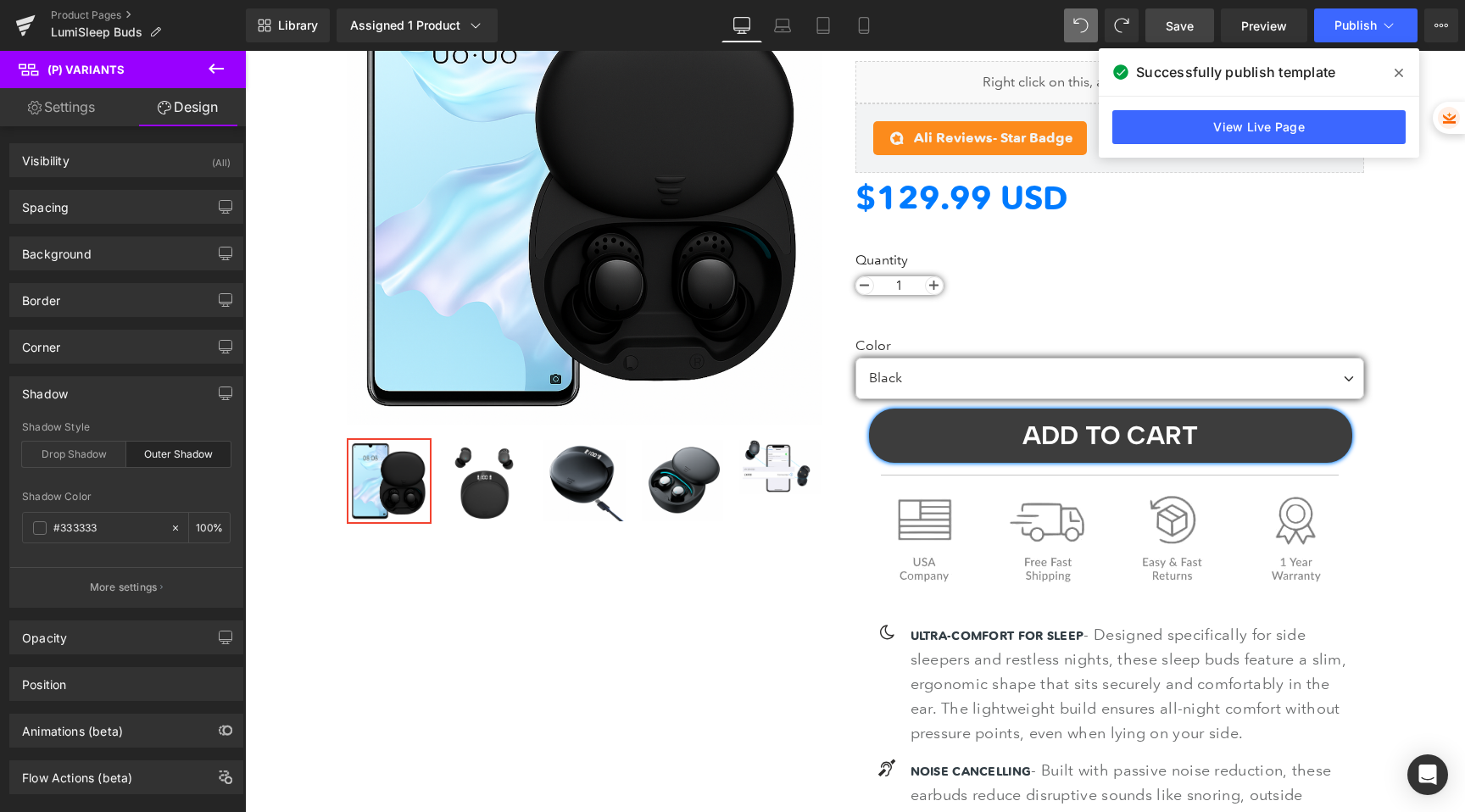
click at [1179, 20] on span "Save" at bounding box center [1180, 25] width 28 height 17
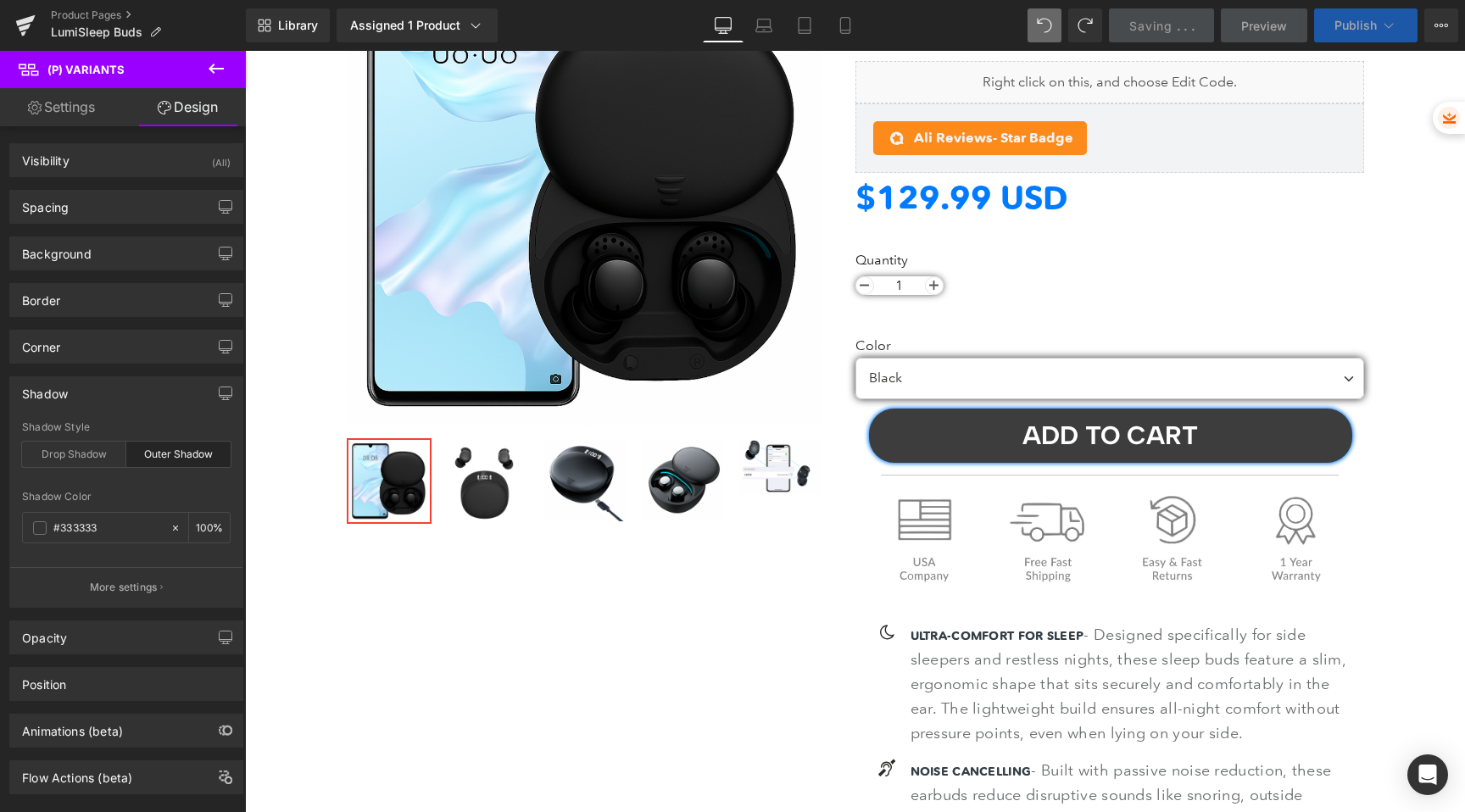
click at [1363, 28] on span "Publish" at bounding box center [1356, 25] width 42 height 14
click at [1355, 22] on span "Publish" at bounding box center [1356, 25] width 42 height 14
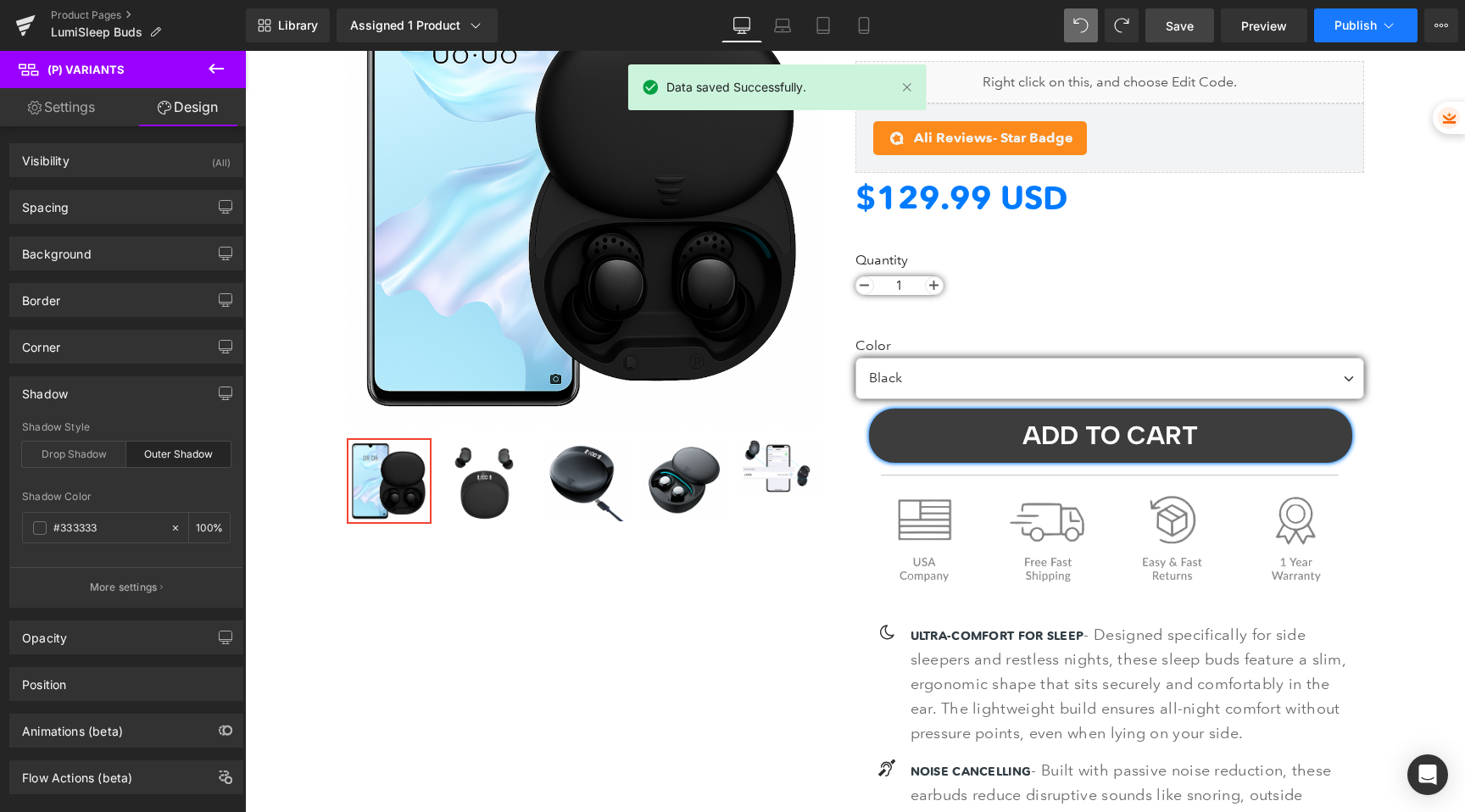
click at [1350, 24] on span "Publish" at bounding box center [1356, 25] width 42 height 14
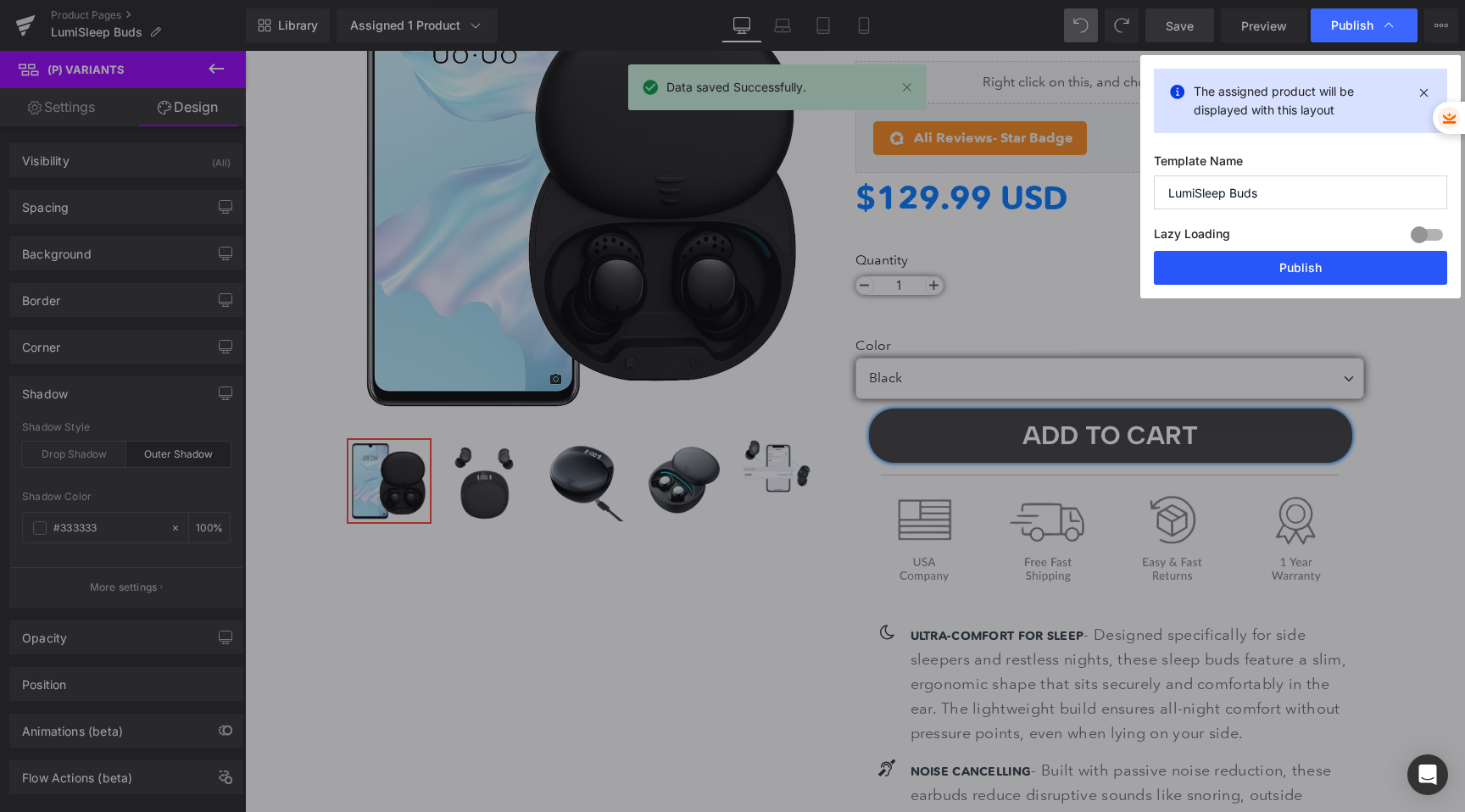
click at [1250, 271] on button "Publish" at bounding box center [1300, 268] width 293 height 34
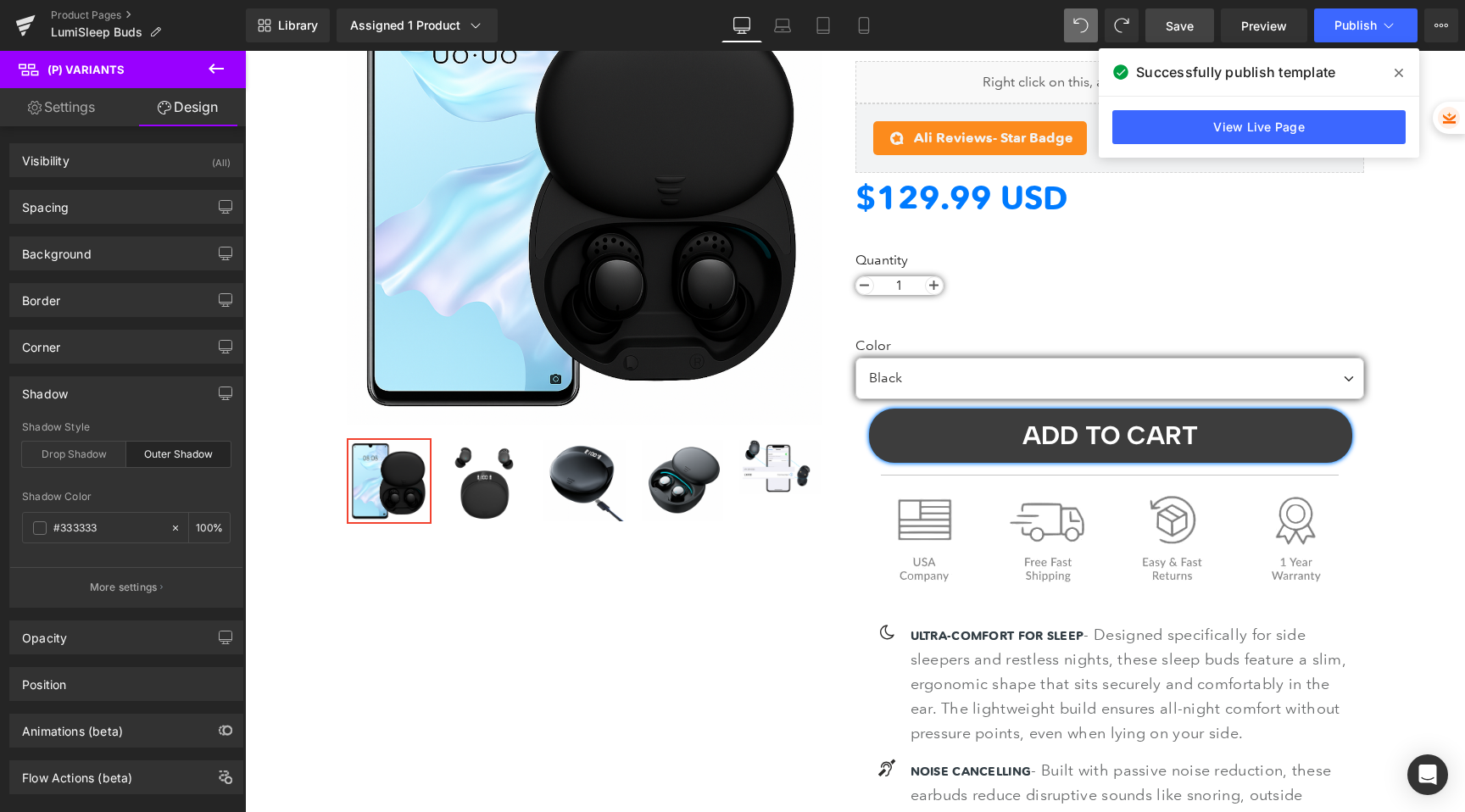
click at [1164, 19] on link "Save" at bounding box center [1180, 25] width 69 height 34
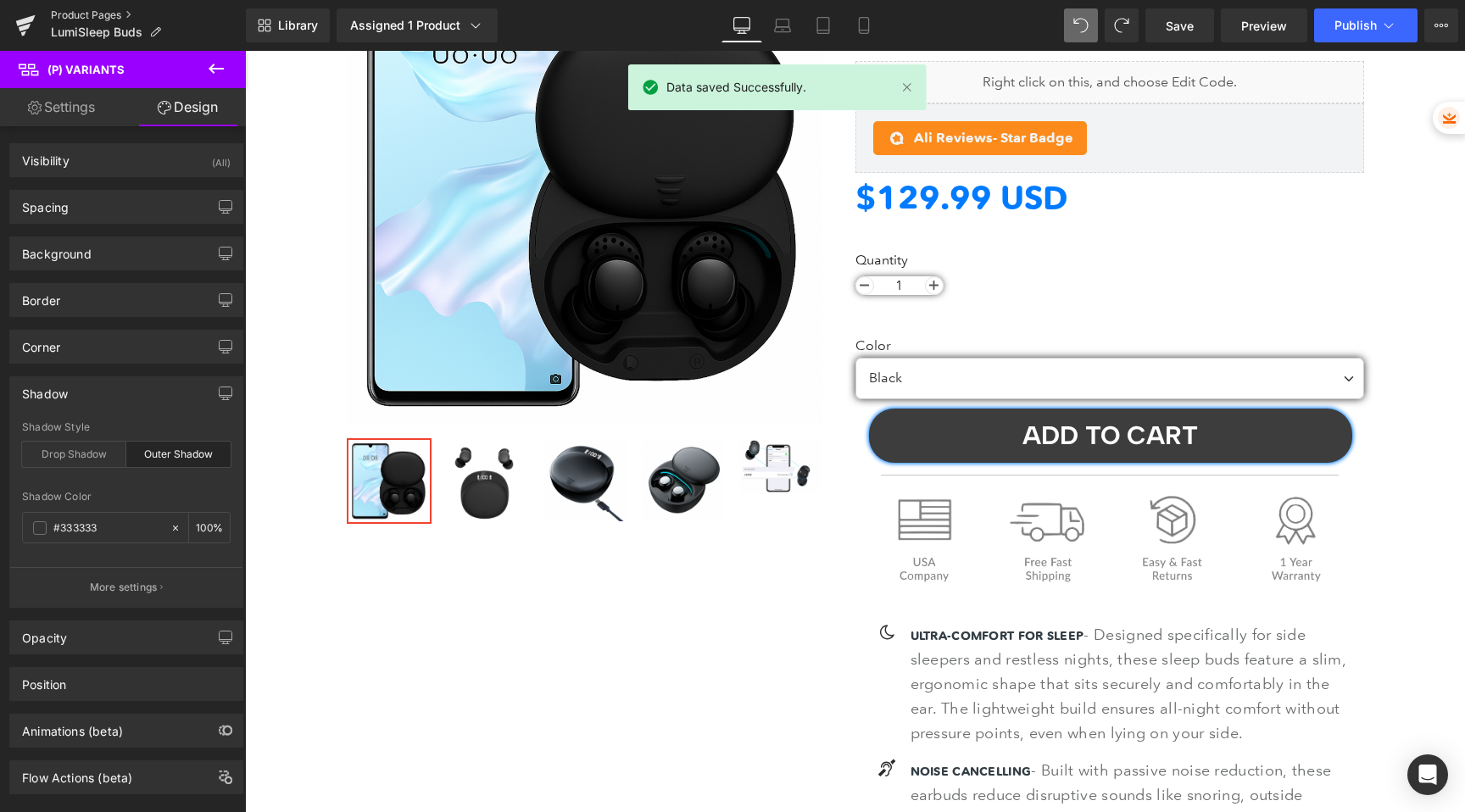
click at [91, 16] on link "Product Pages" at bounding box center [148, 15] width 195 height 14
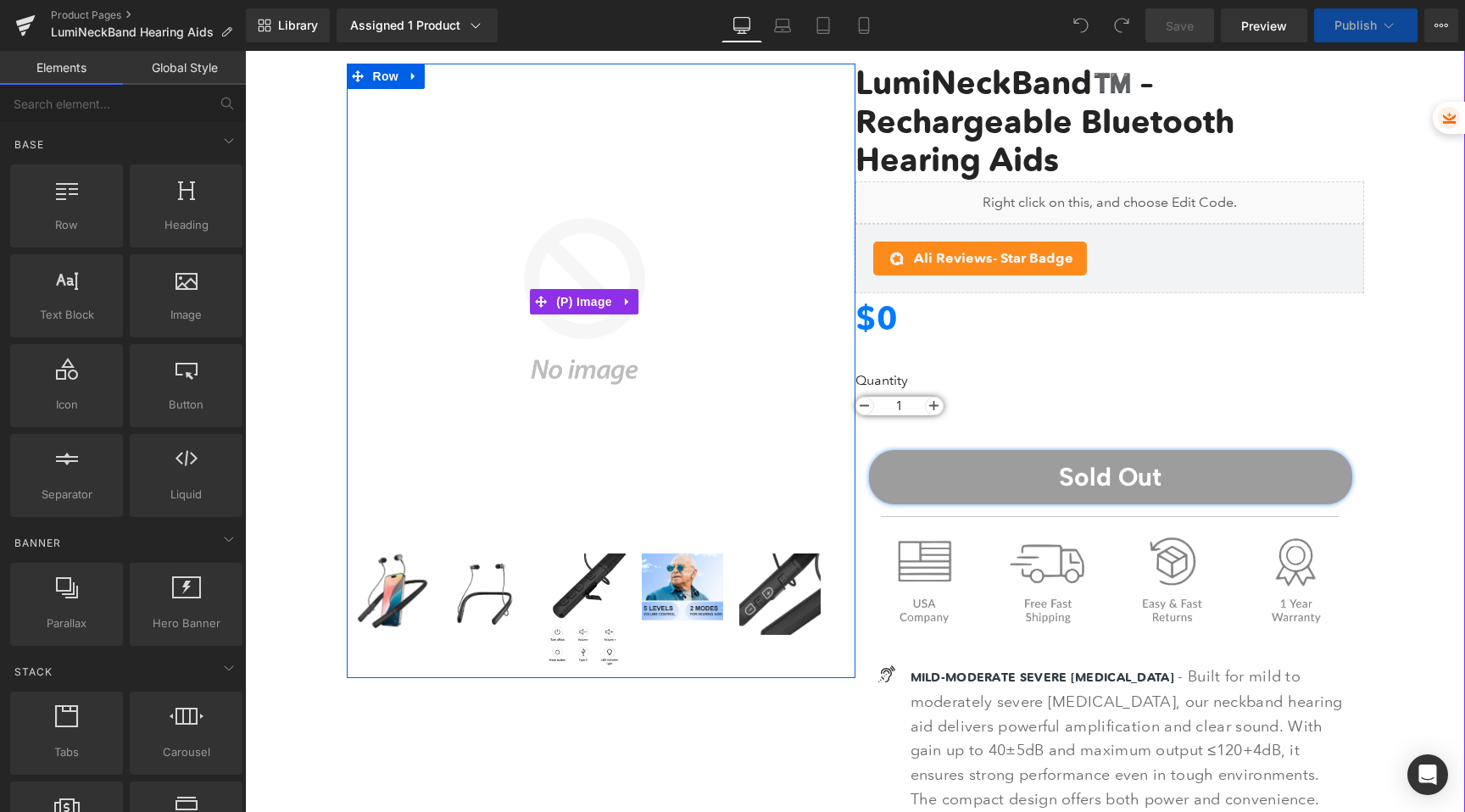
scroll to position [147, 0]
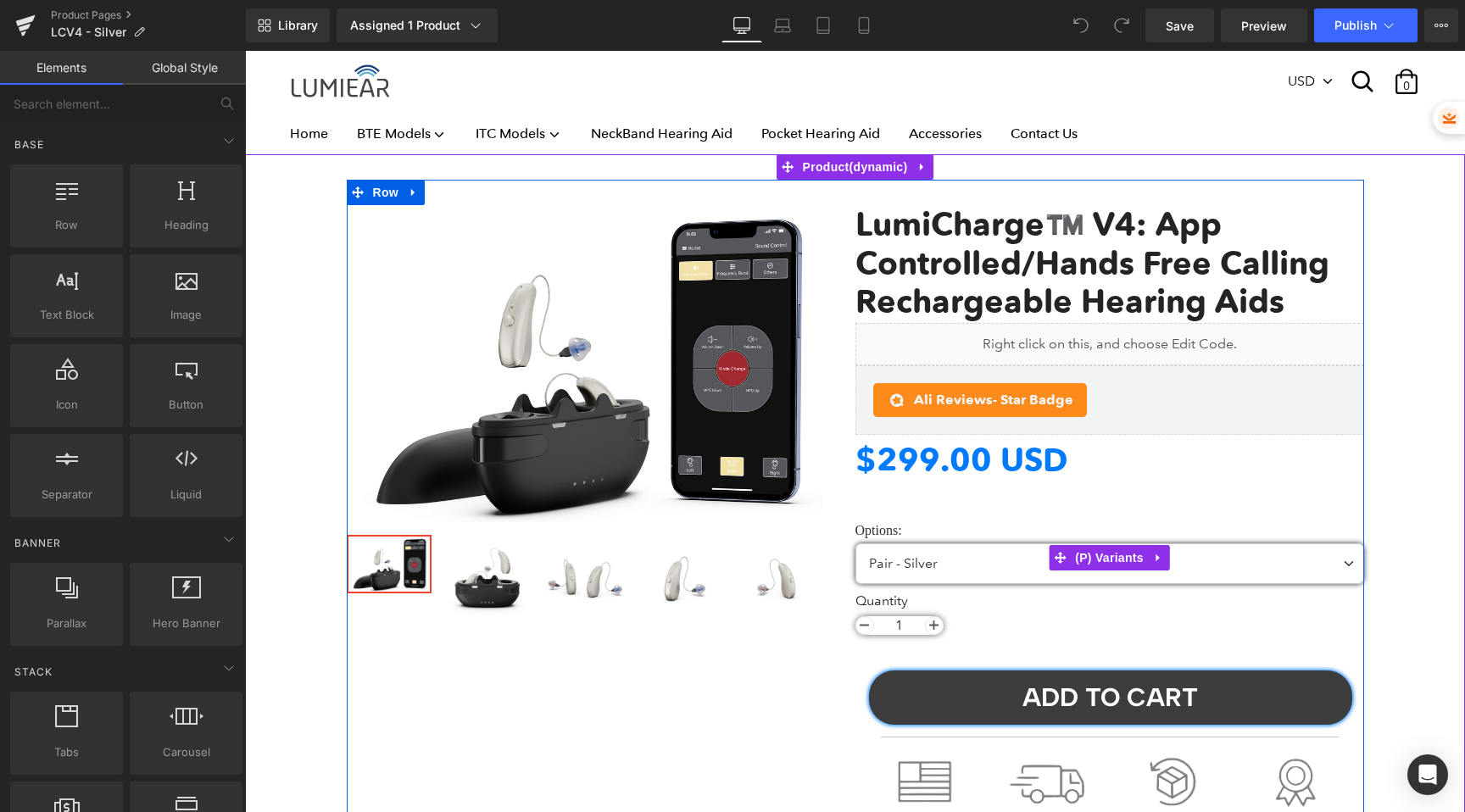
scroll to position [53, 0]
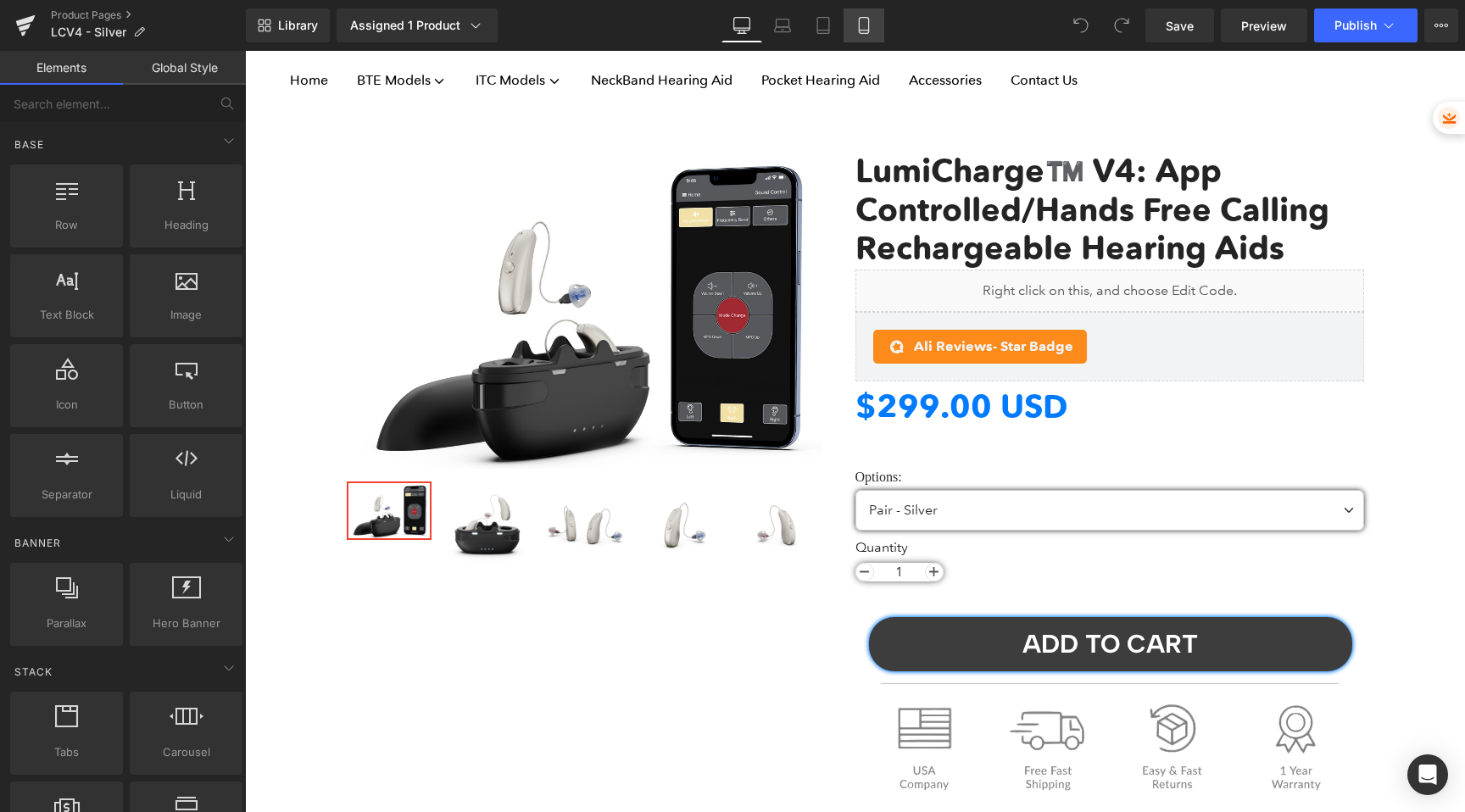
click at [872, 29] on icon at bounding box center [864, 25] width 17 height 17
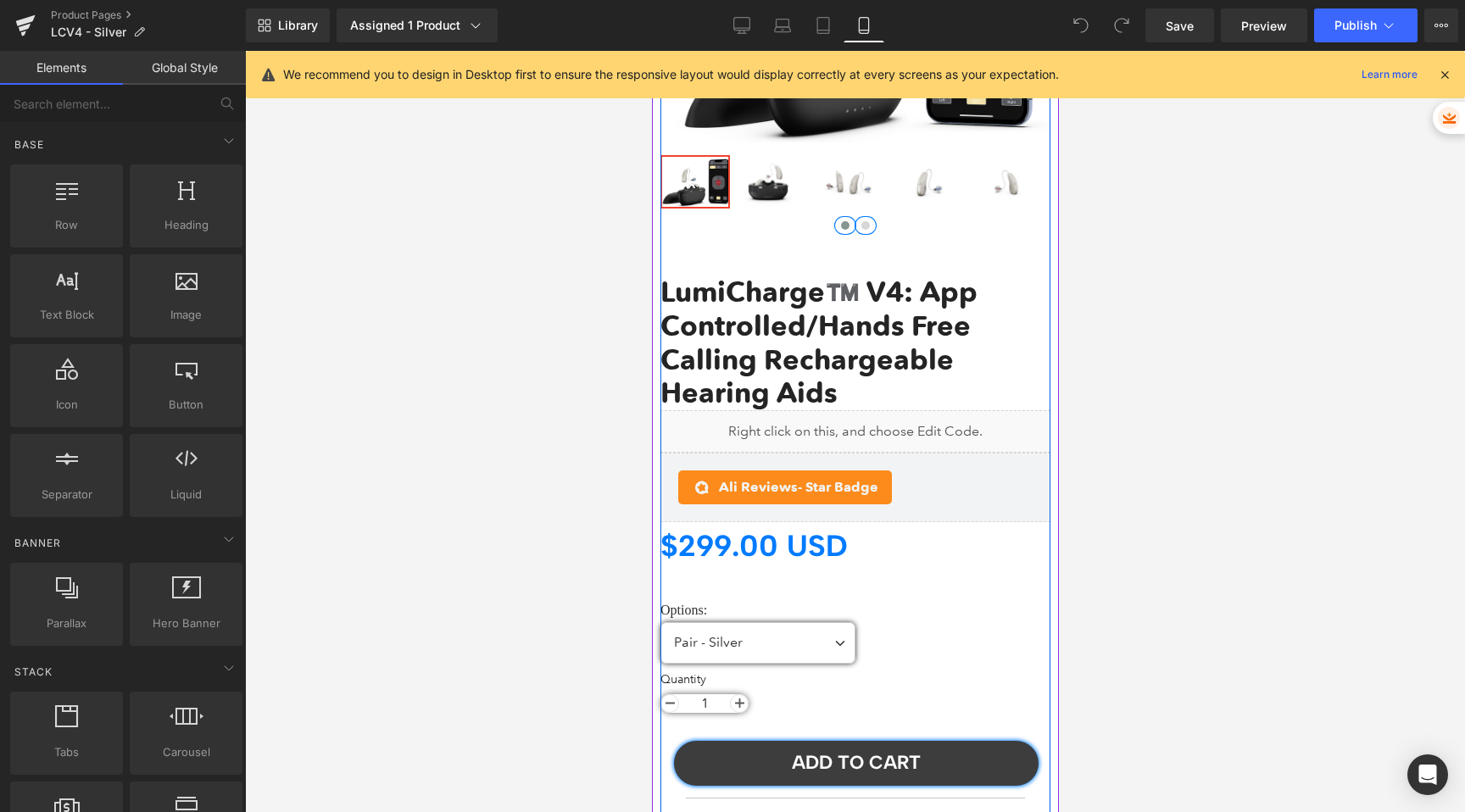
scroll to position [310, 0]
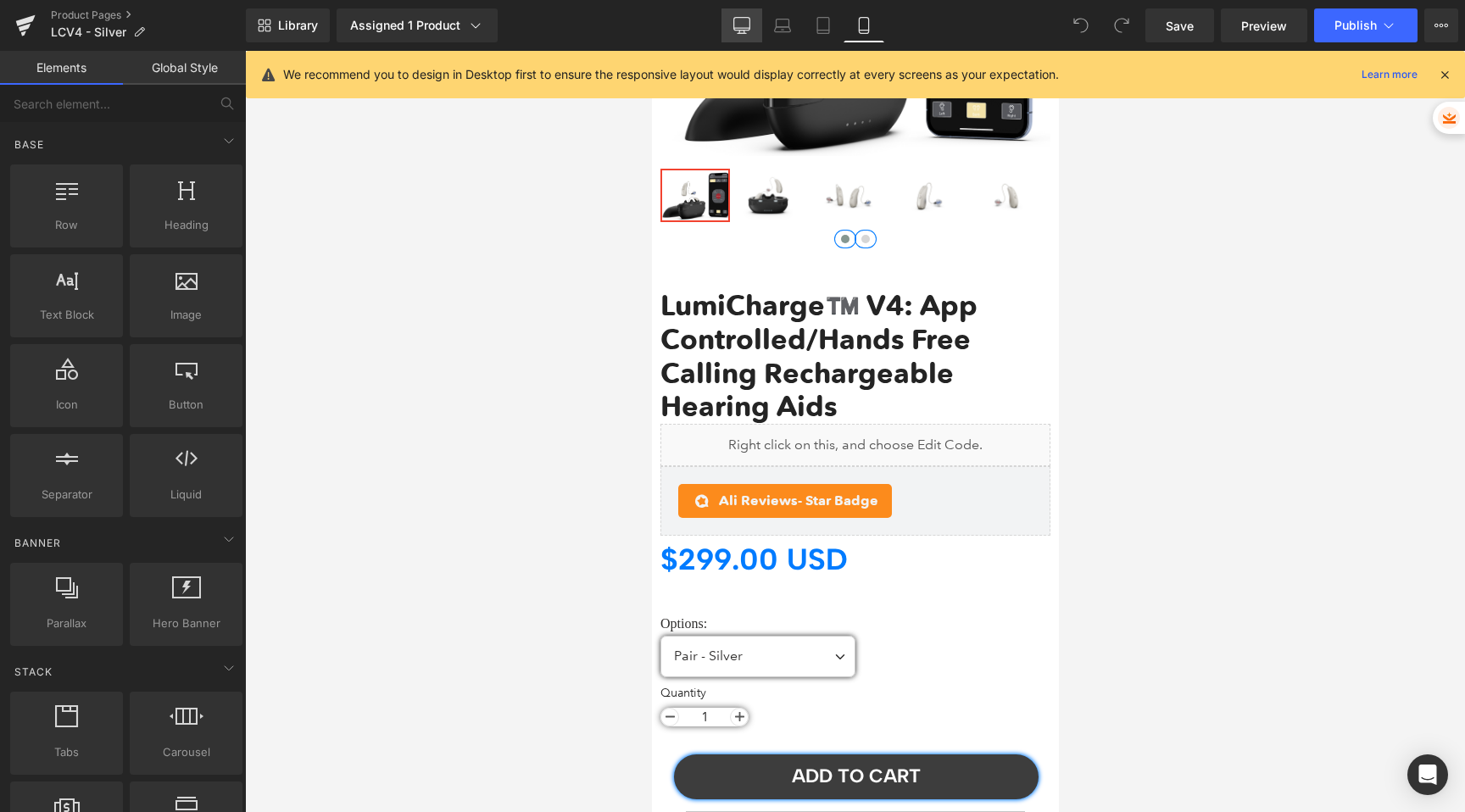
click at [741, 31] on icon at bounding box center [742, 25] width 17 height 17
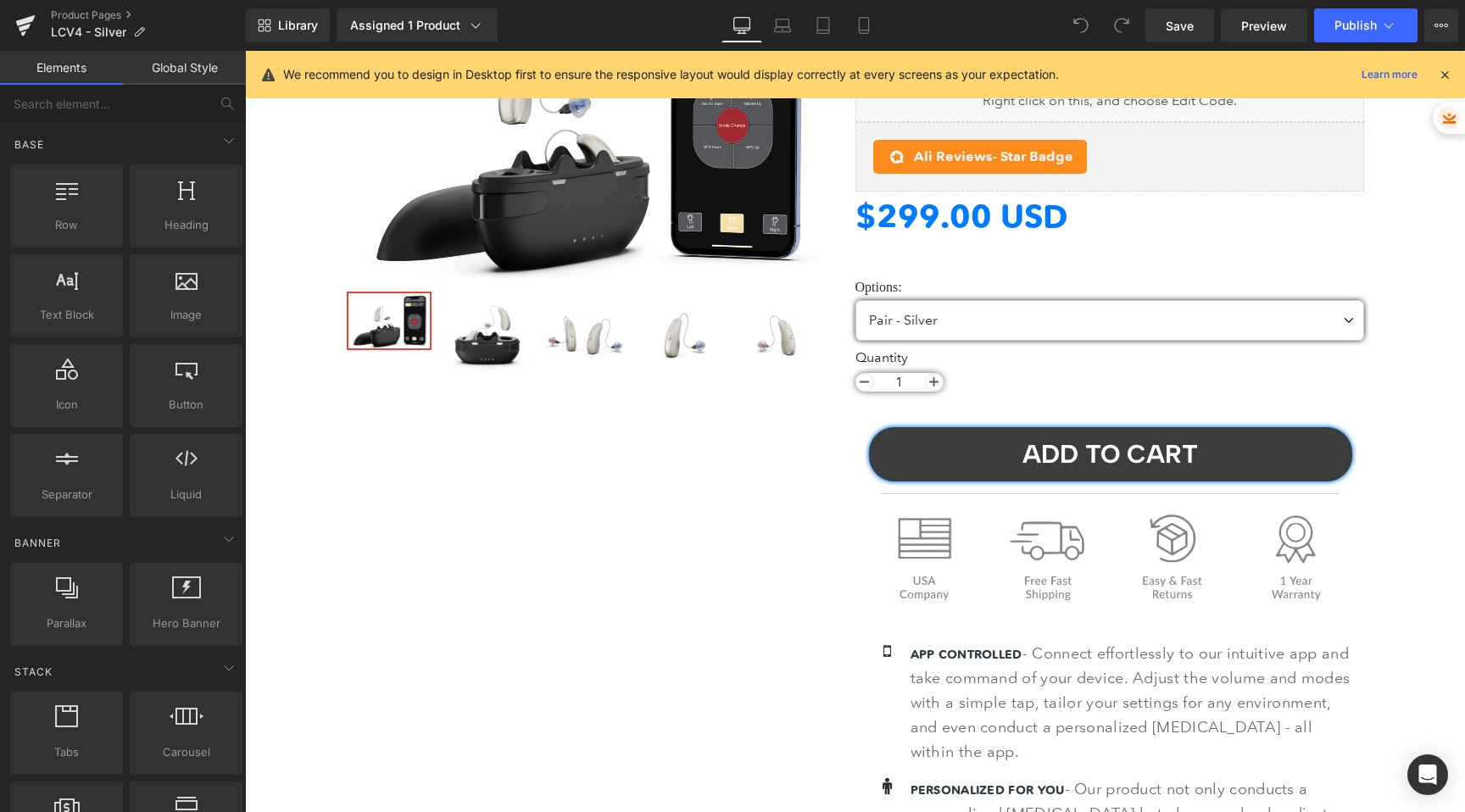
scroll to position [81, 0]
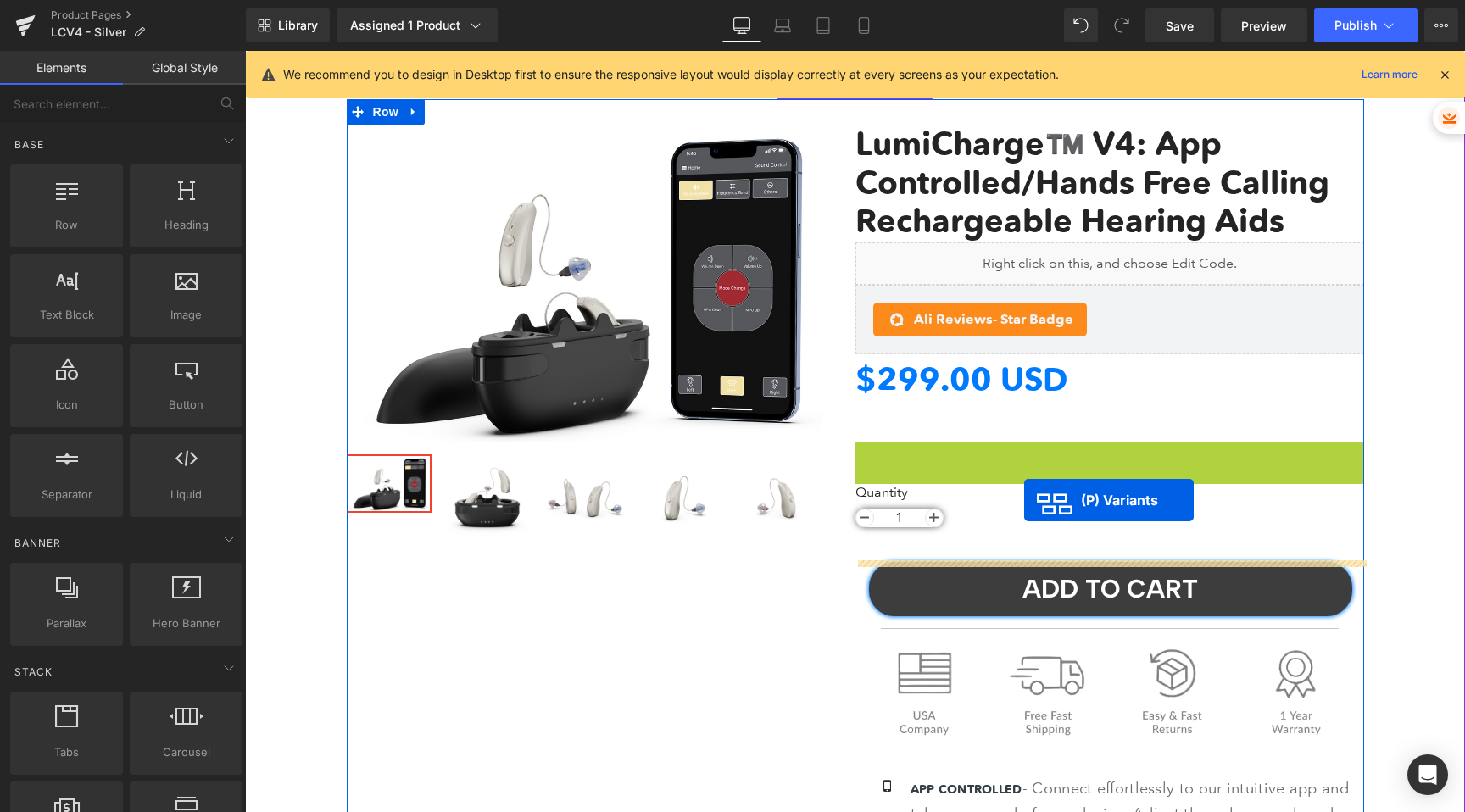
drag, startPoint x: 1064, startPoint y: 473, endPoint x: 1024, endPoint y: 500, distance: 48.3
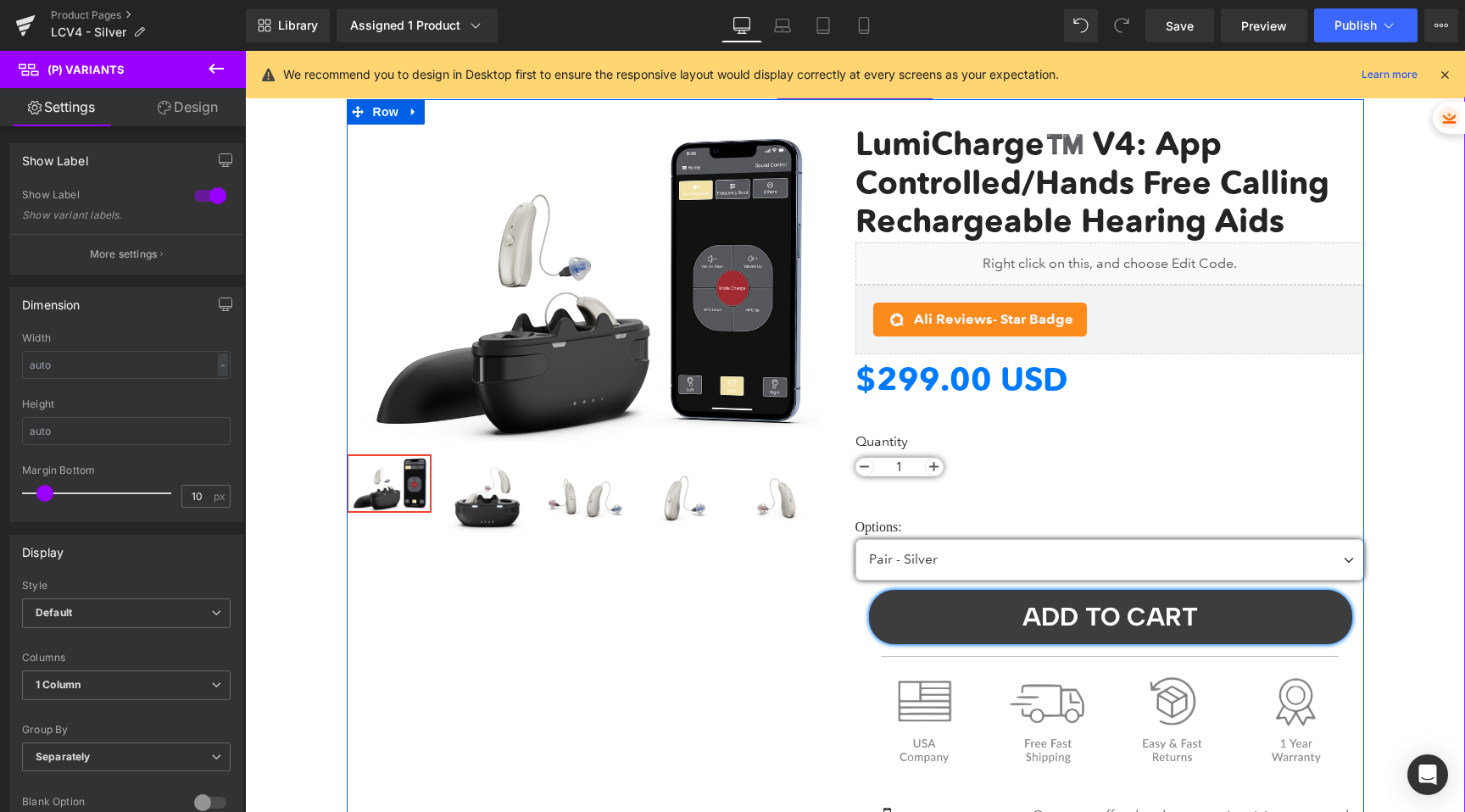
click at [867, 499] on div "LumiCharge™️ V4: App Controlled/Hands Free Calling Rechargeable Hearing Aids (P…" at bounding box center [1109, 699] width 509 height 1149
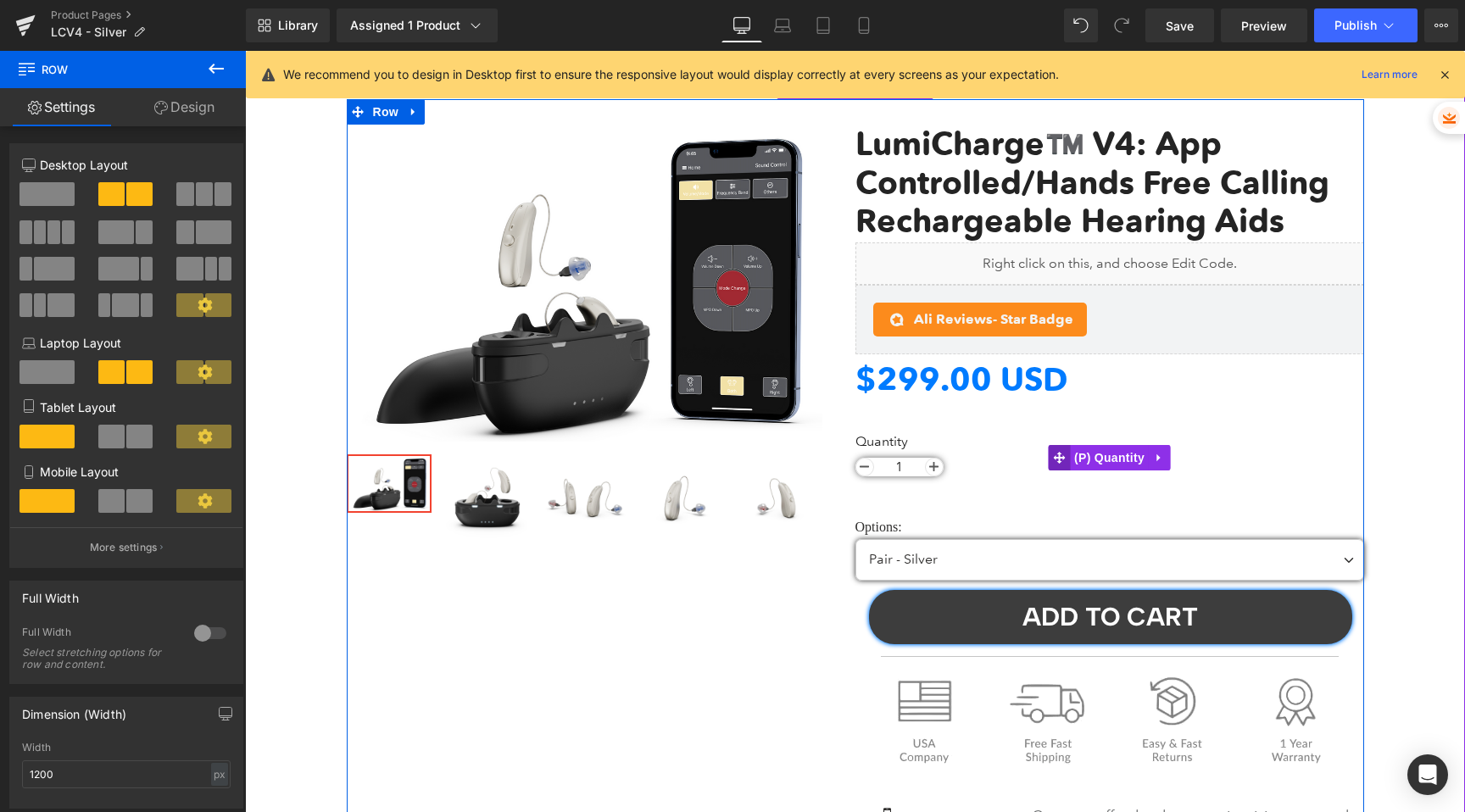
click at [1061, 452] on icon at bounding box center [1059, 458] width 12 height 13
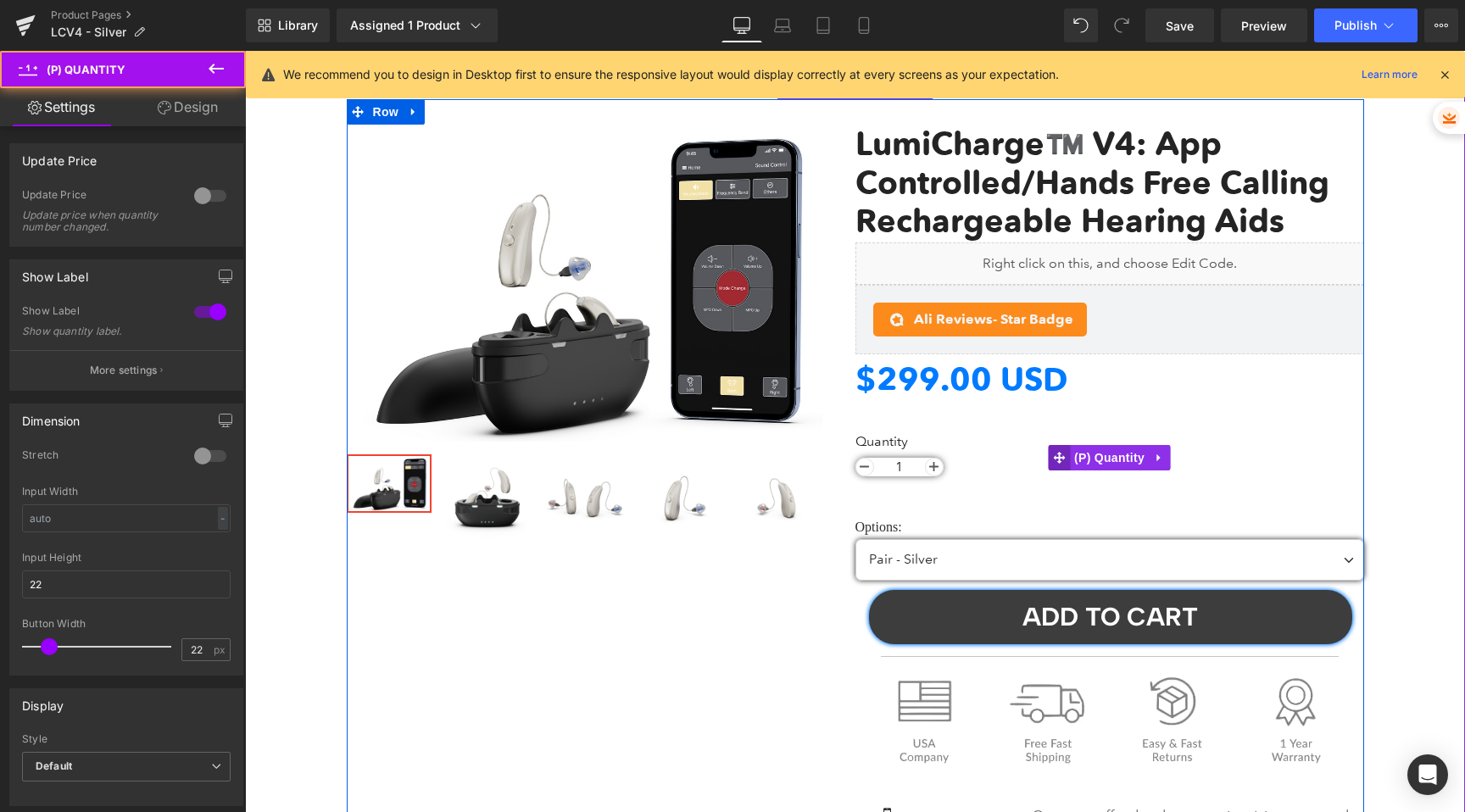
click at [1056, 459] on icon at bounding box center [1059, 457] width 12 height 12
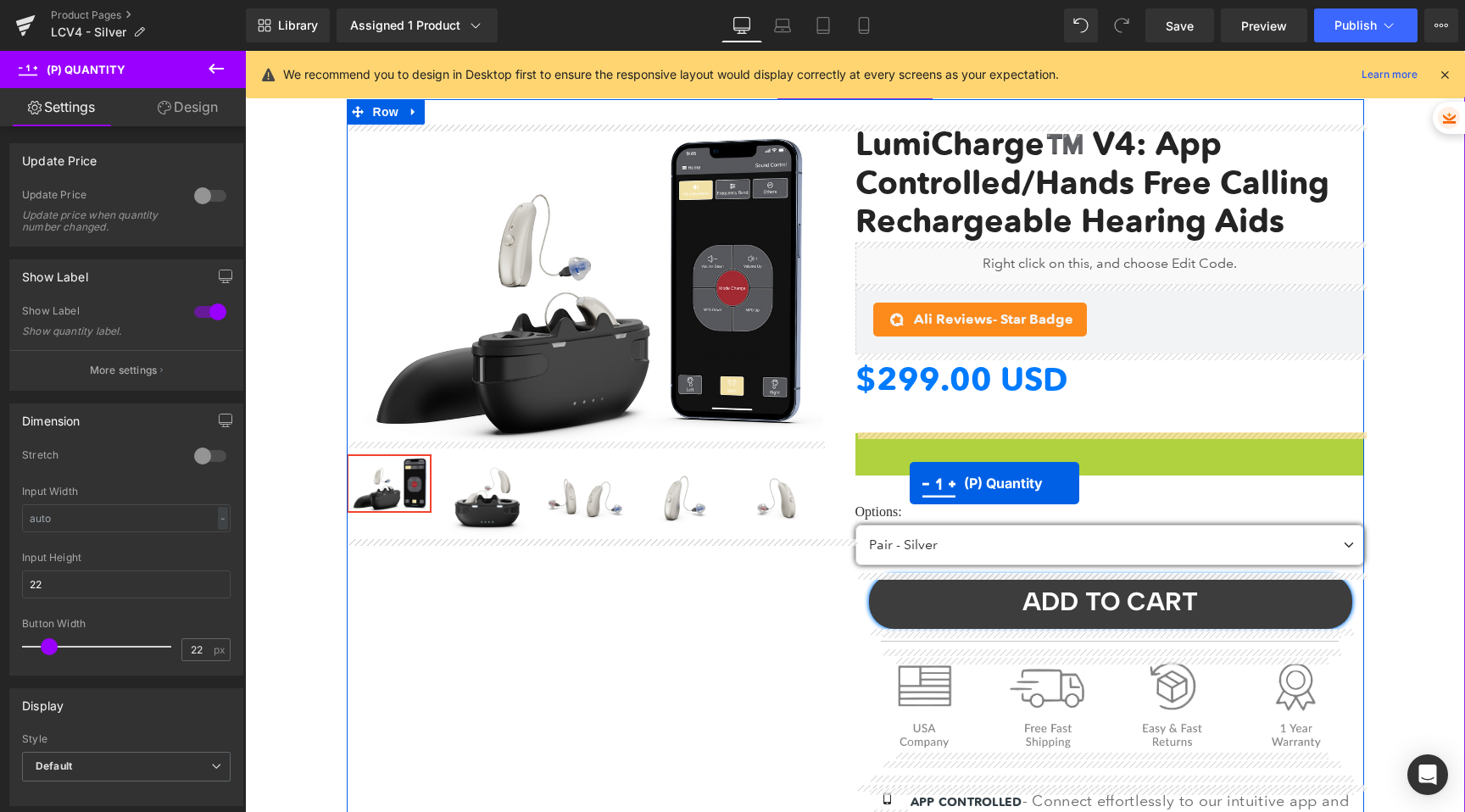
drag, startPoint x: 1057, startPoint y: 461, endPoint x: 910, endPoint y: 484, distance: 148.8
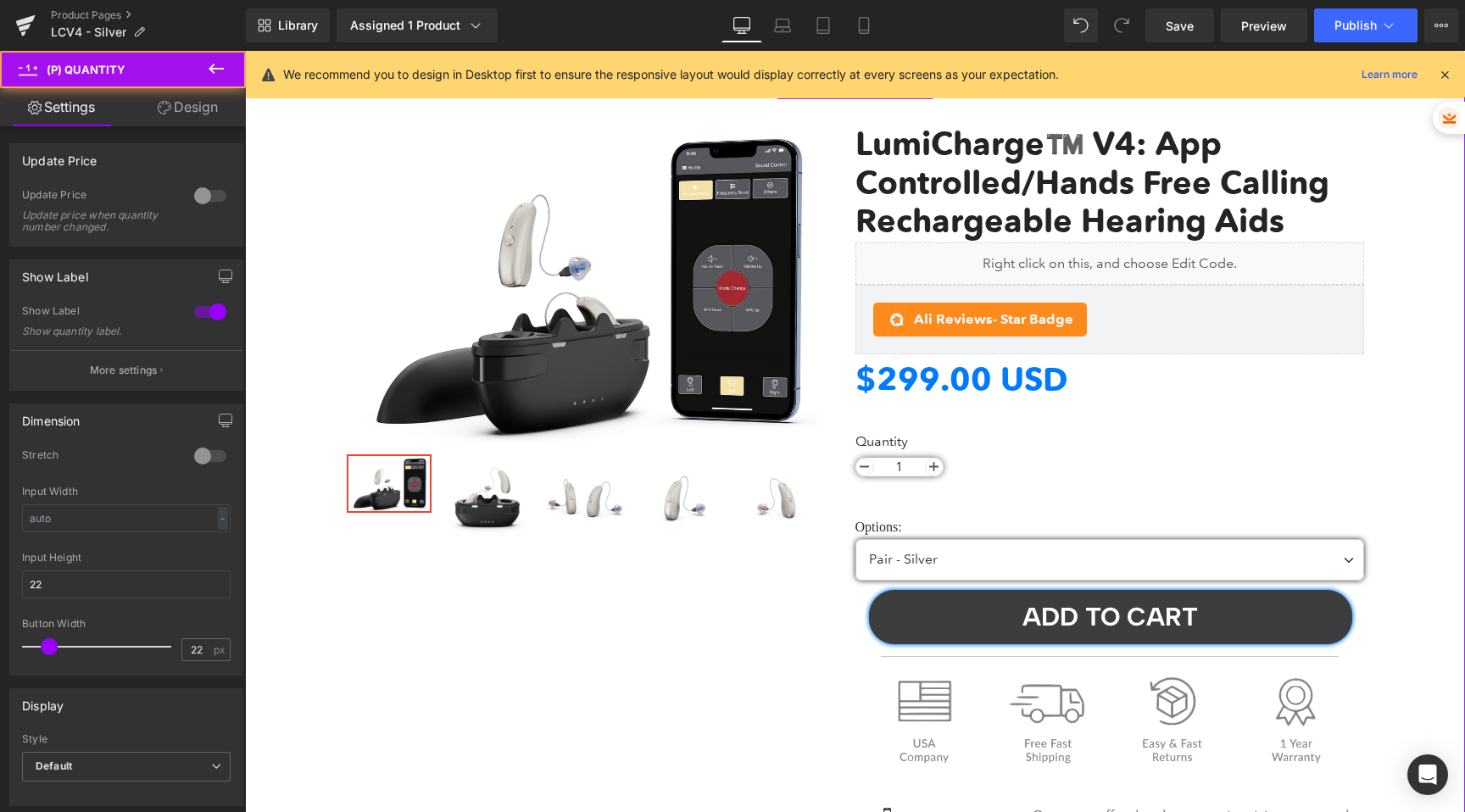
click at [1428, 404] on div "Sale Off (P) Image ‹" at bounding box center [855, 691] width 1203 height 1183
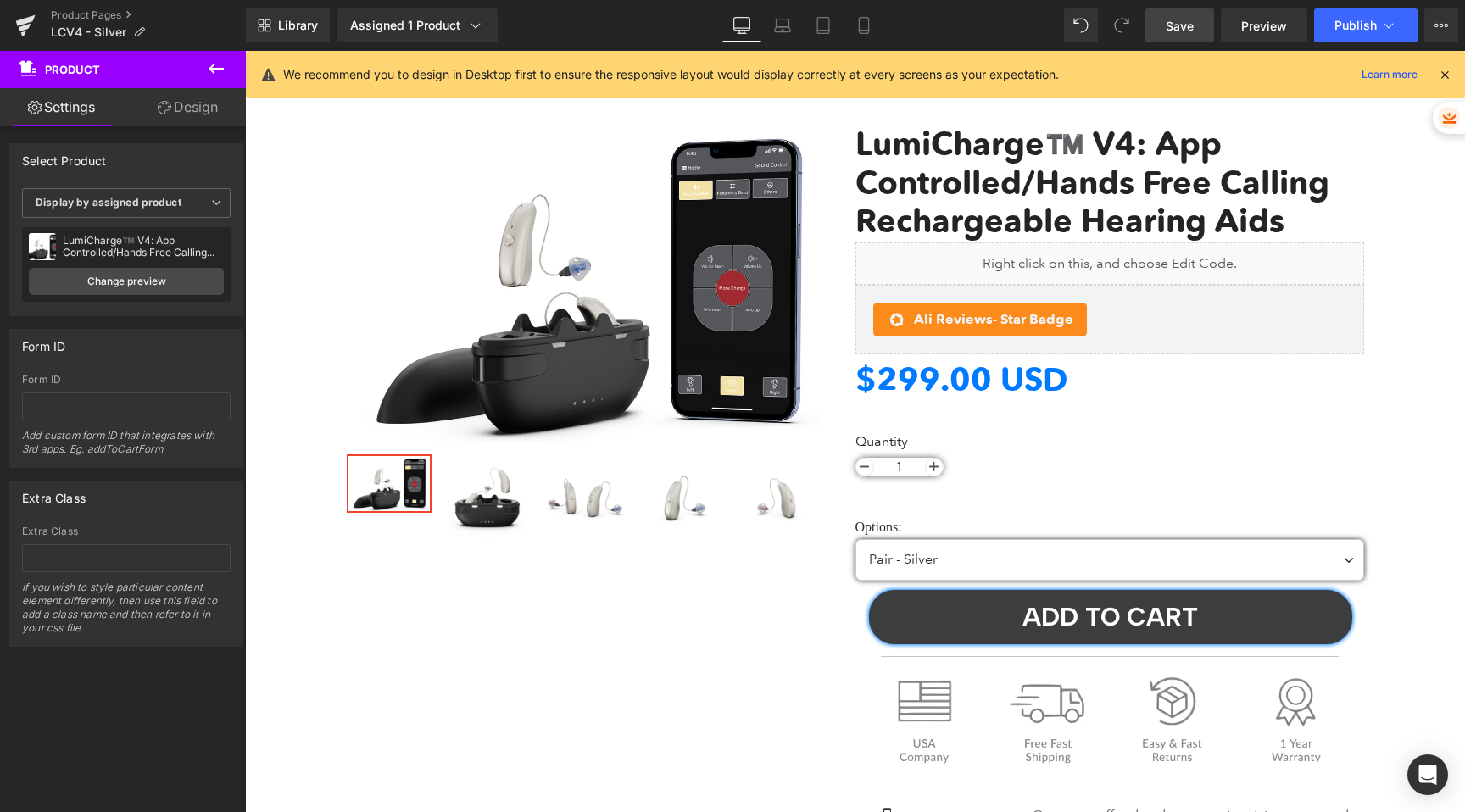
click at [1176, 23] on span "Save" at bounding box center [1180, 25] width 28 height 17
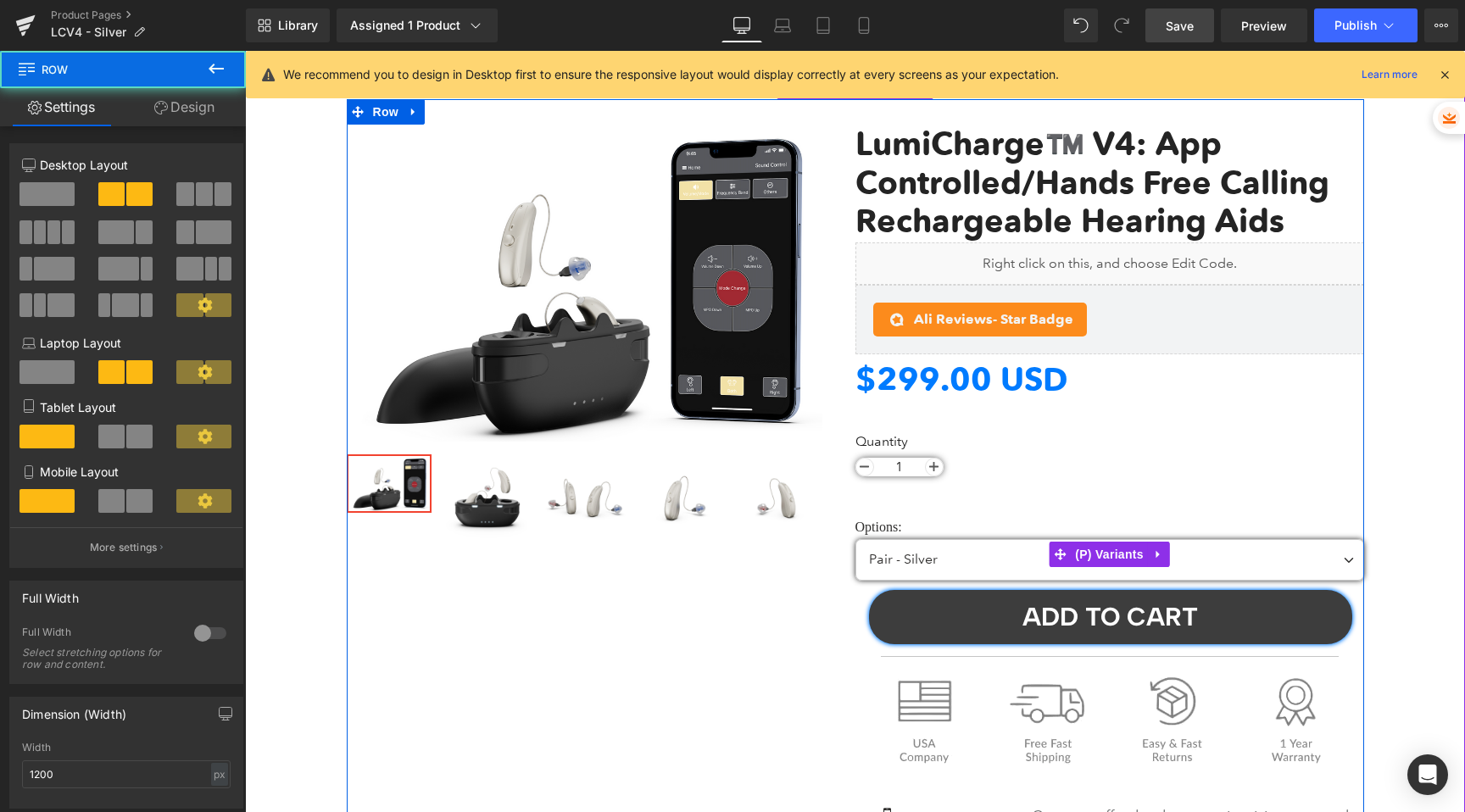
click at [888, 517] on div "LumiCharge™️ V4: App Controlled/Hands Free Calling Rechargeable Hearing Aids (P…" at bounding box center [1109, 699] width 509 height 1149
click at [1091, 550] on span "(P) Variants" at bounding box center [1110, 555] width 77 height 26
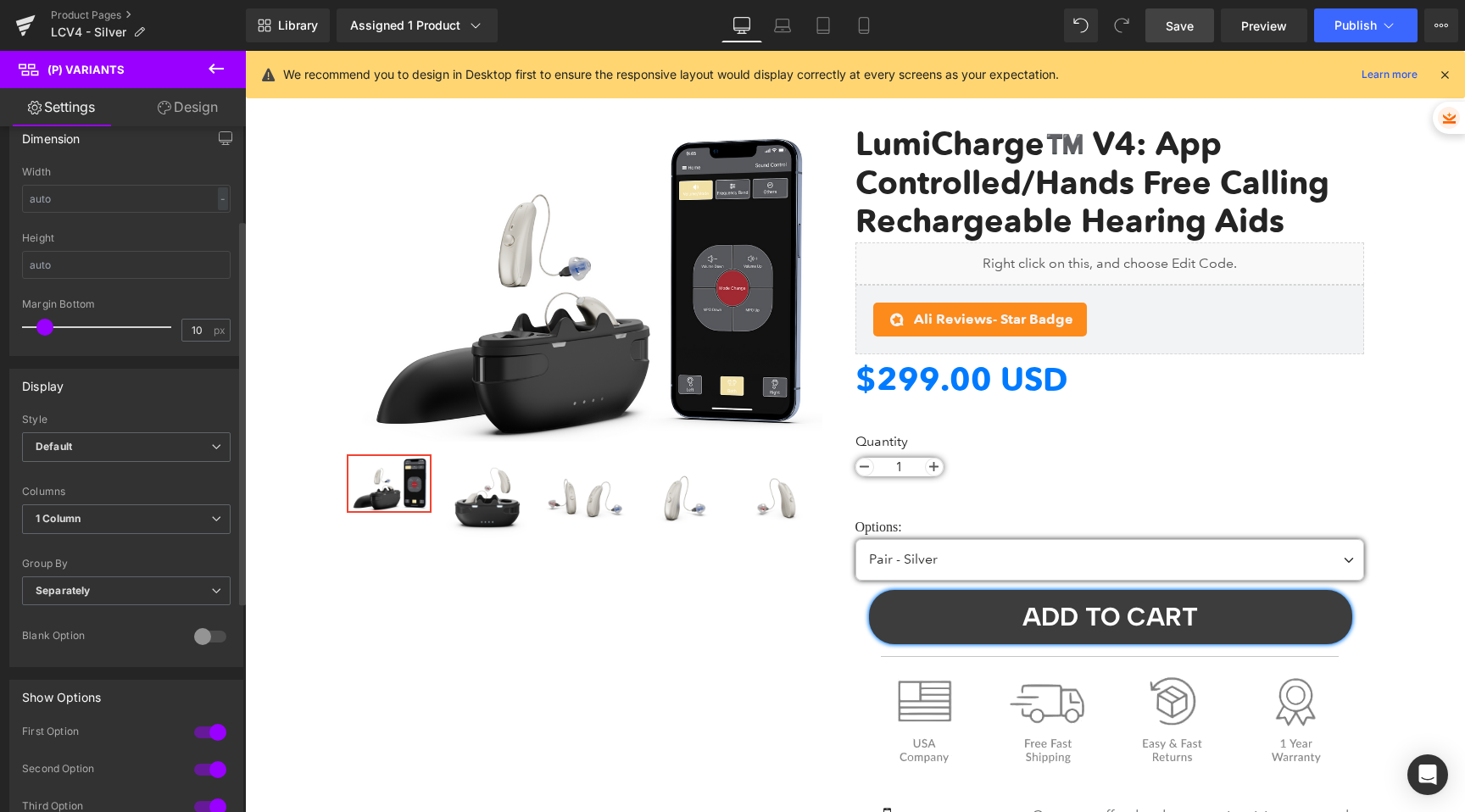
scroll to position [0, 0]
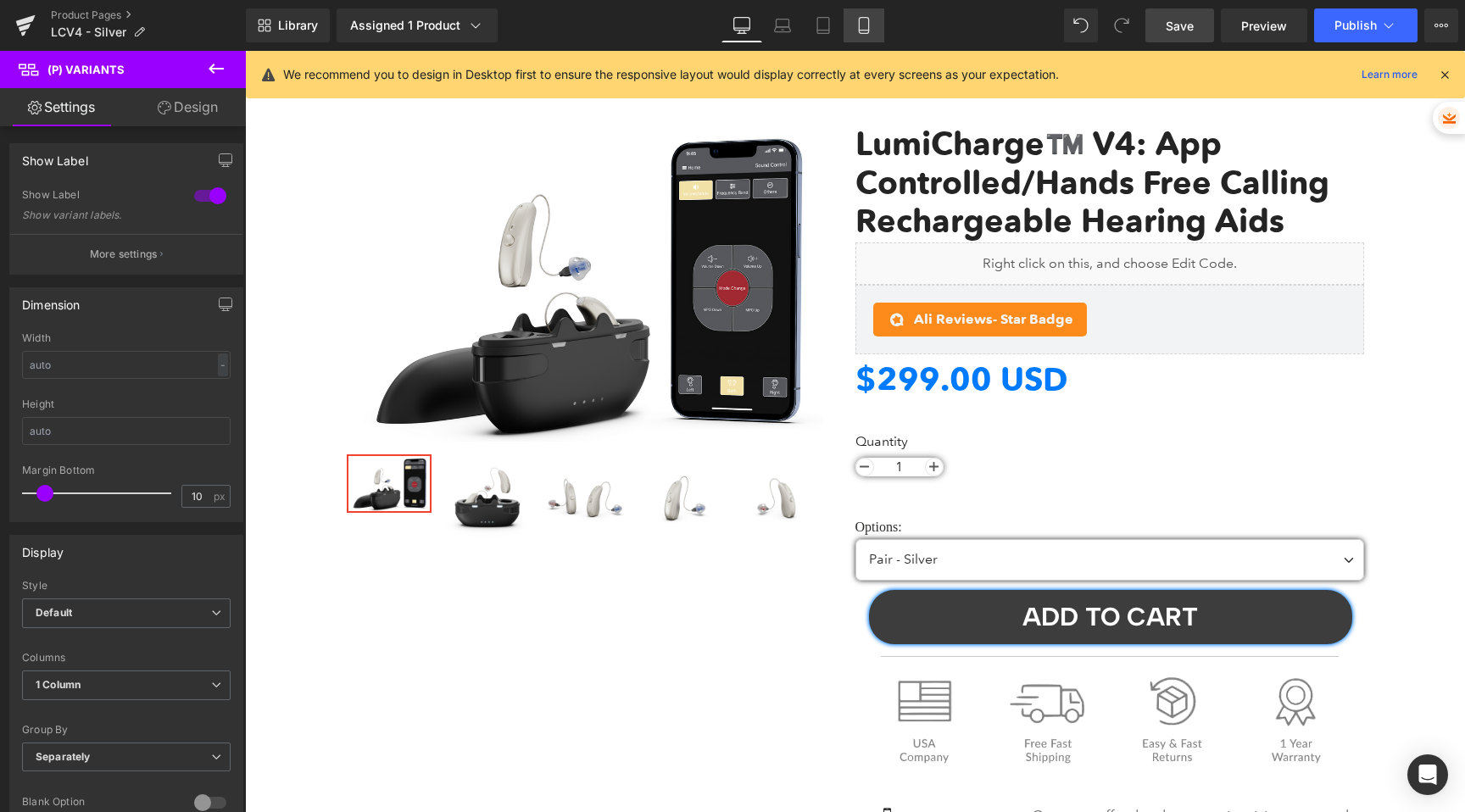
click at [858, 28] on icon at bounding box center [864, 25] width 17 height 17
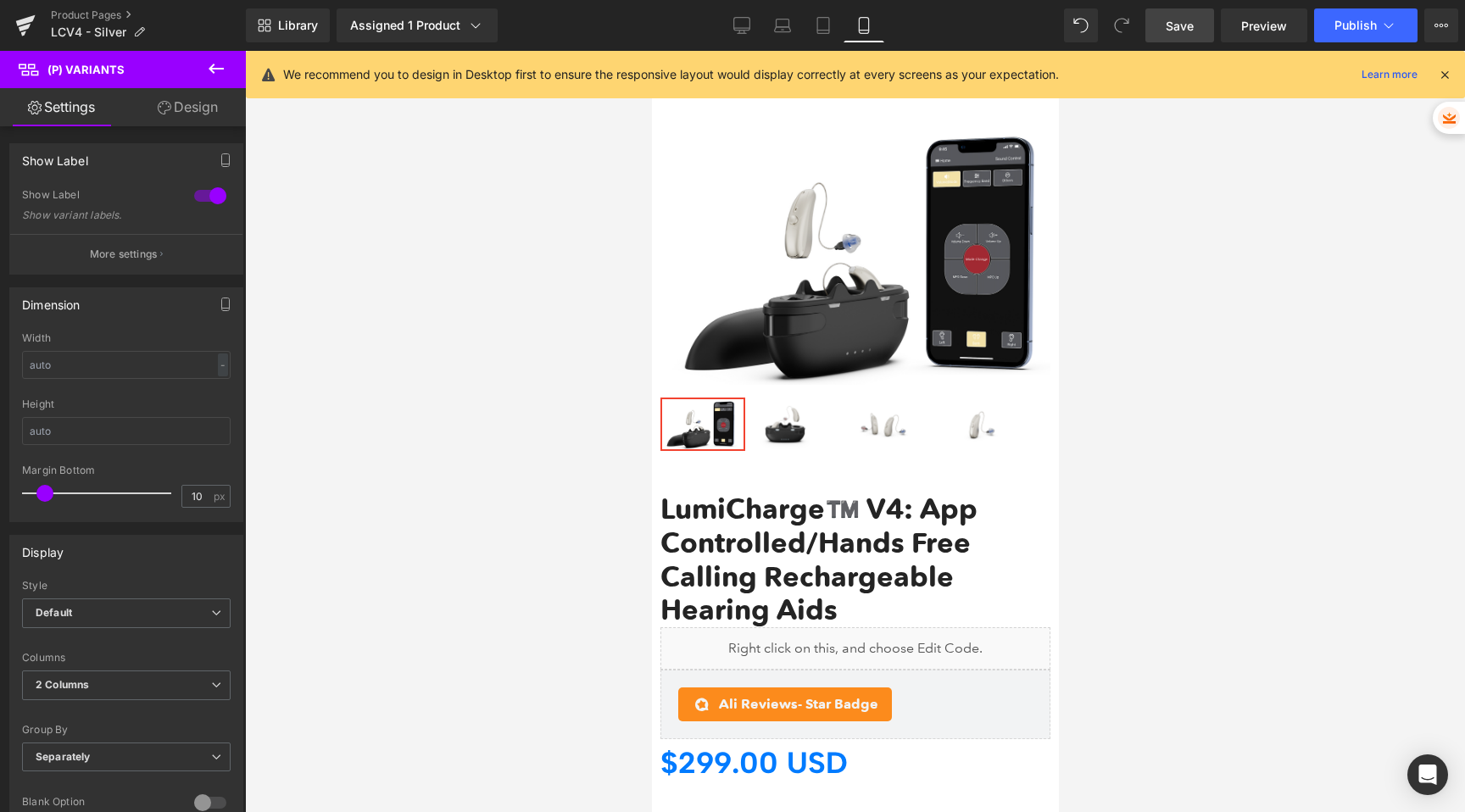
scroll to position [450, 0]
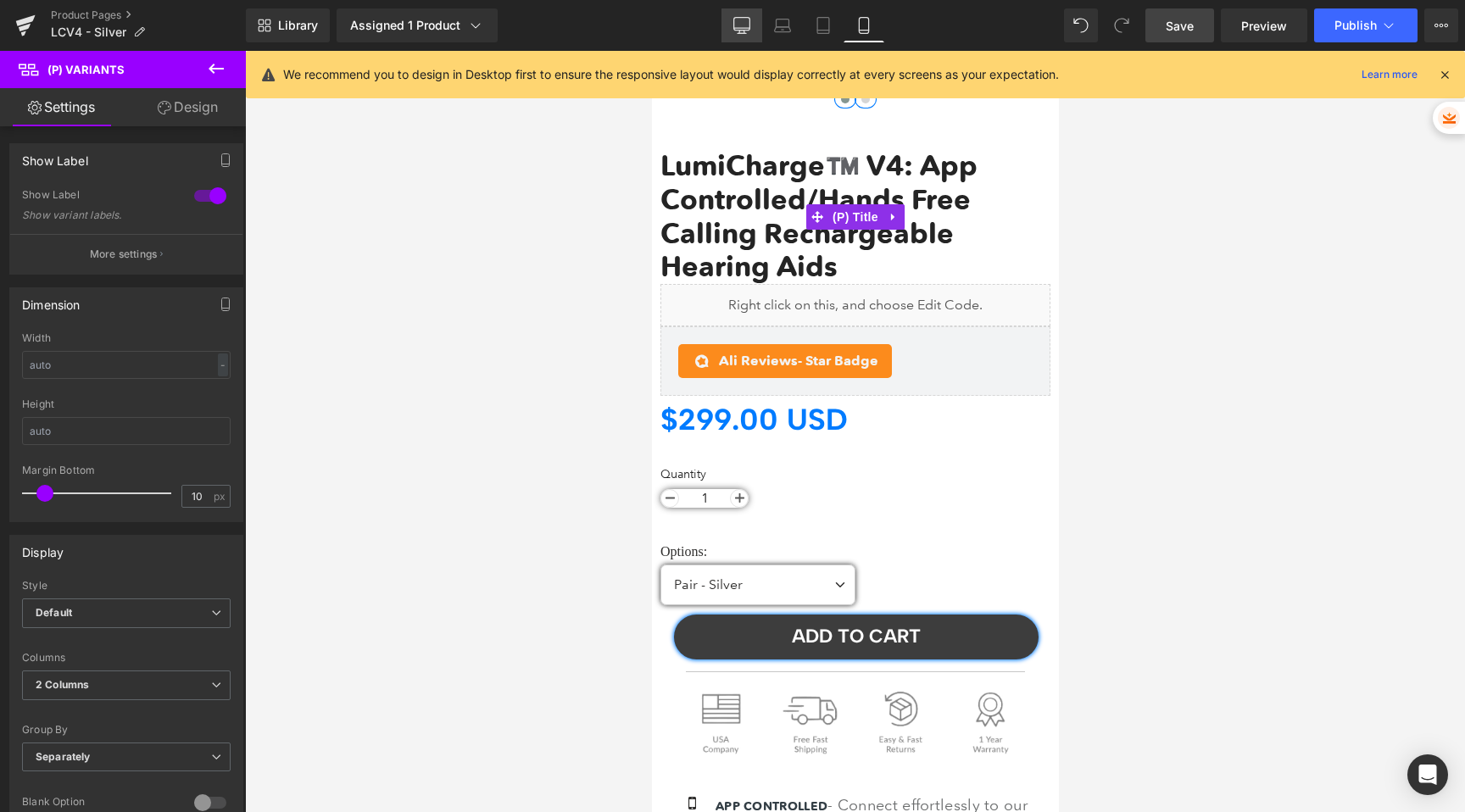
click at [734, 17] on link "Desktop" at bounding box center [742, 25] width 40 height 34
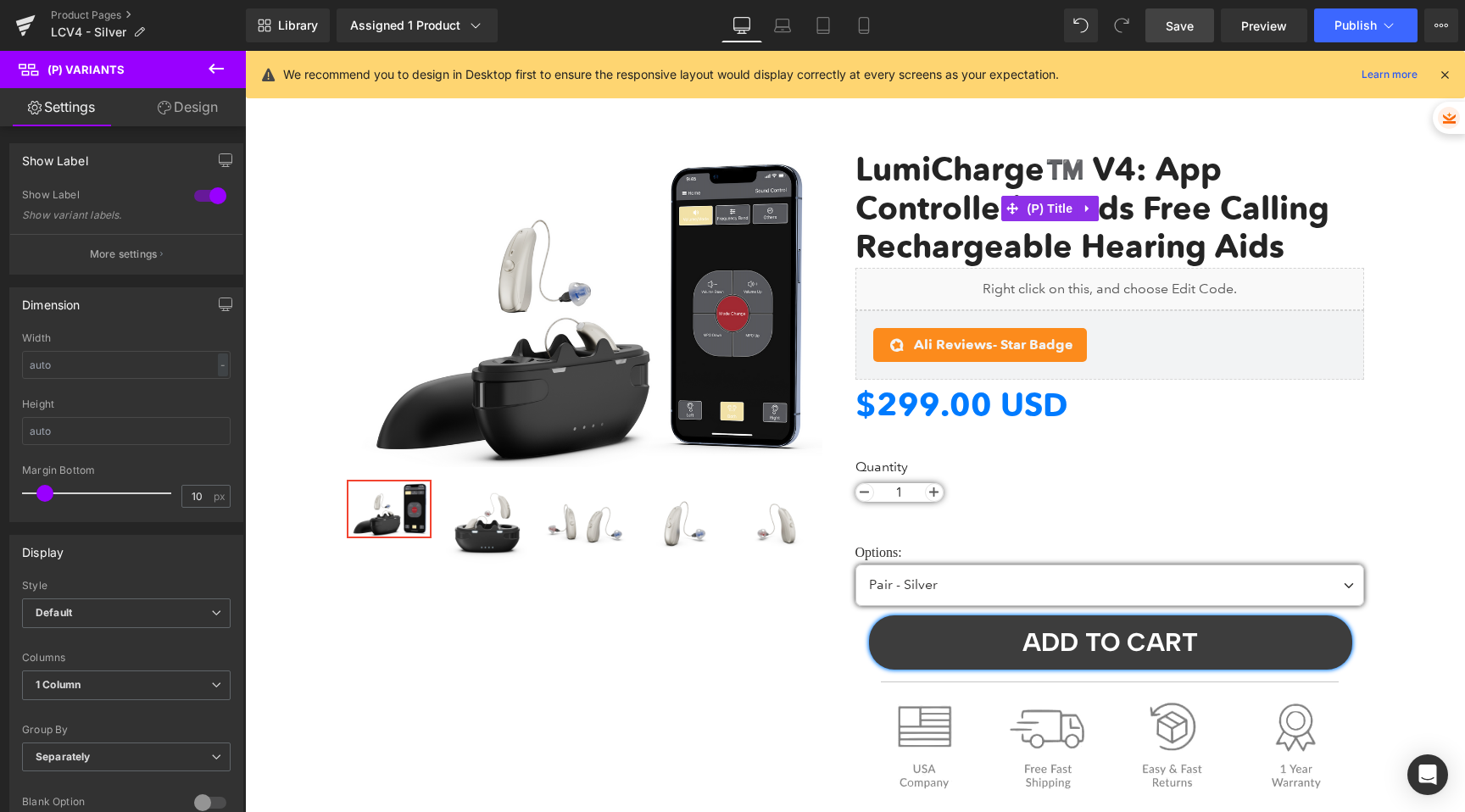
click at [1161, 28] on link "Save" at bounding box center [1180, 25] width 69 height 34
click at [1347, 20] on span "Publish" at bounding box center [1356, 25] width 42 height 14
click at [1349, 28] on span "Publish" at bounding box center [1356, 25] width 42 height 14
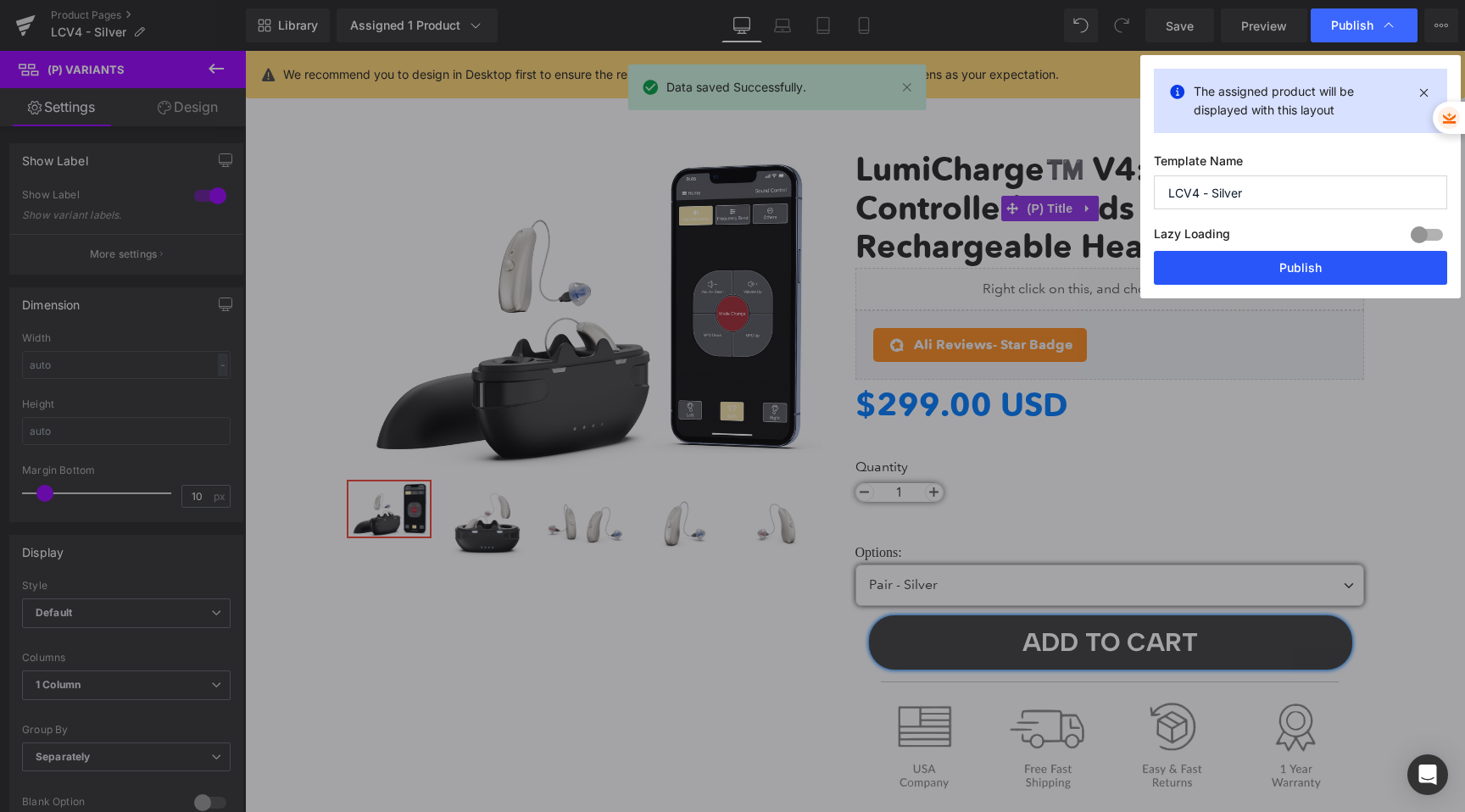
click at [1297, 269] on button "Publish" at bounding box center [1300, 268] width 293 height 34
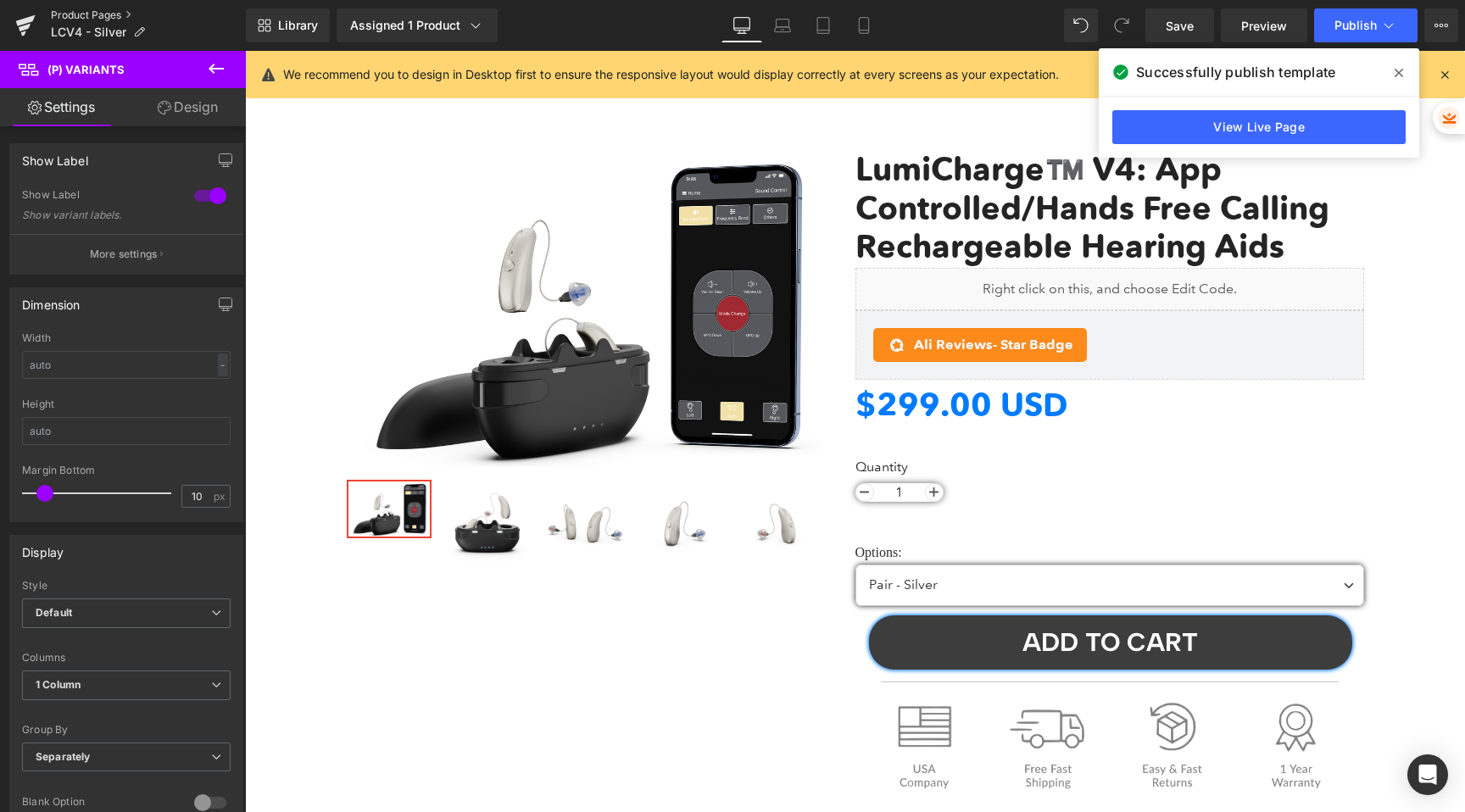
click at [94, 19] on link "Product Pages" at bounding box center [148, 15] width 195 height 14
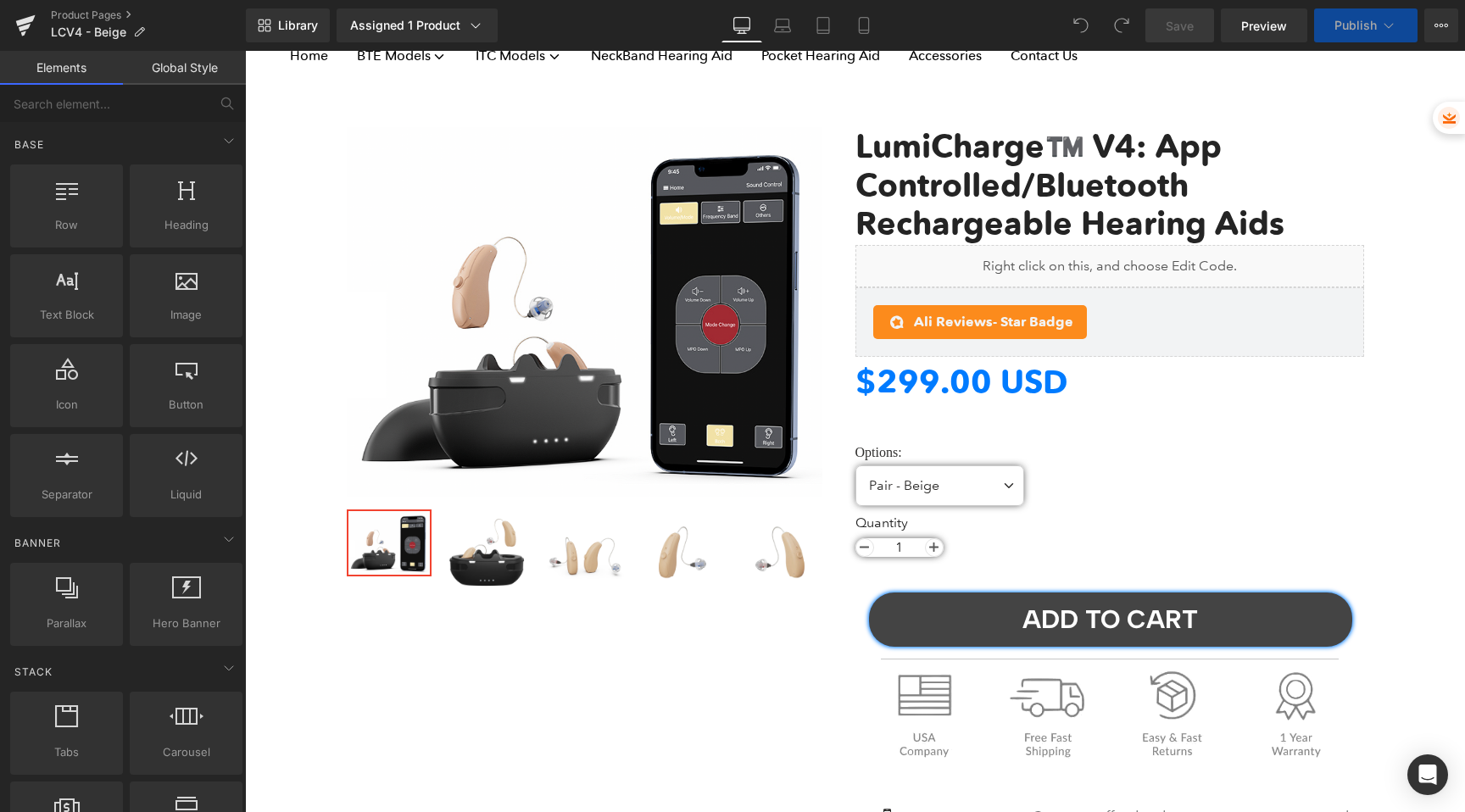
scroll to position [219, 0]
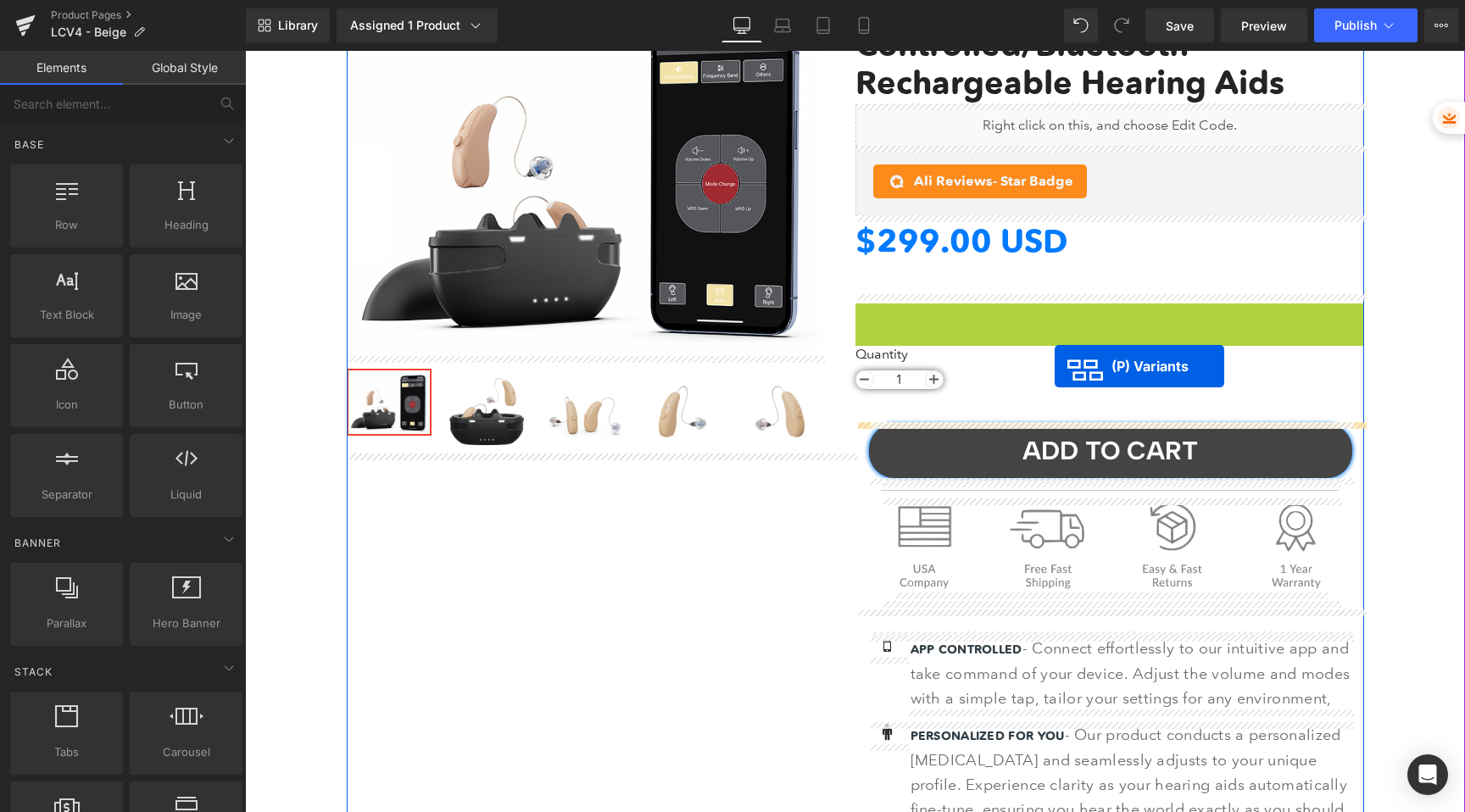
drag, startPoint x: 1058, startPoint y: 337, endPoint x: 1055, endPoint y: 368, distance: 31.1
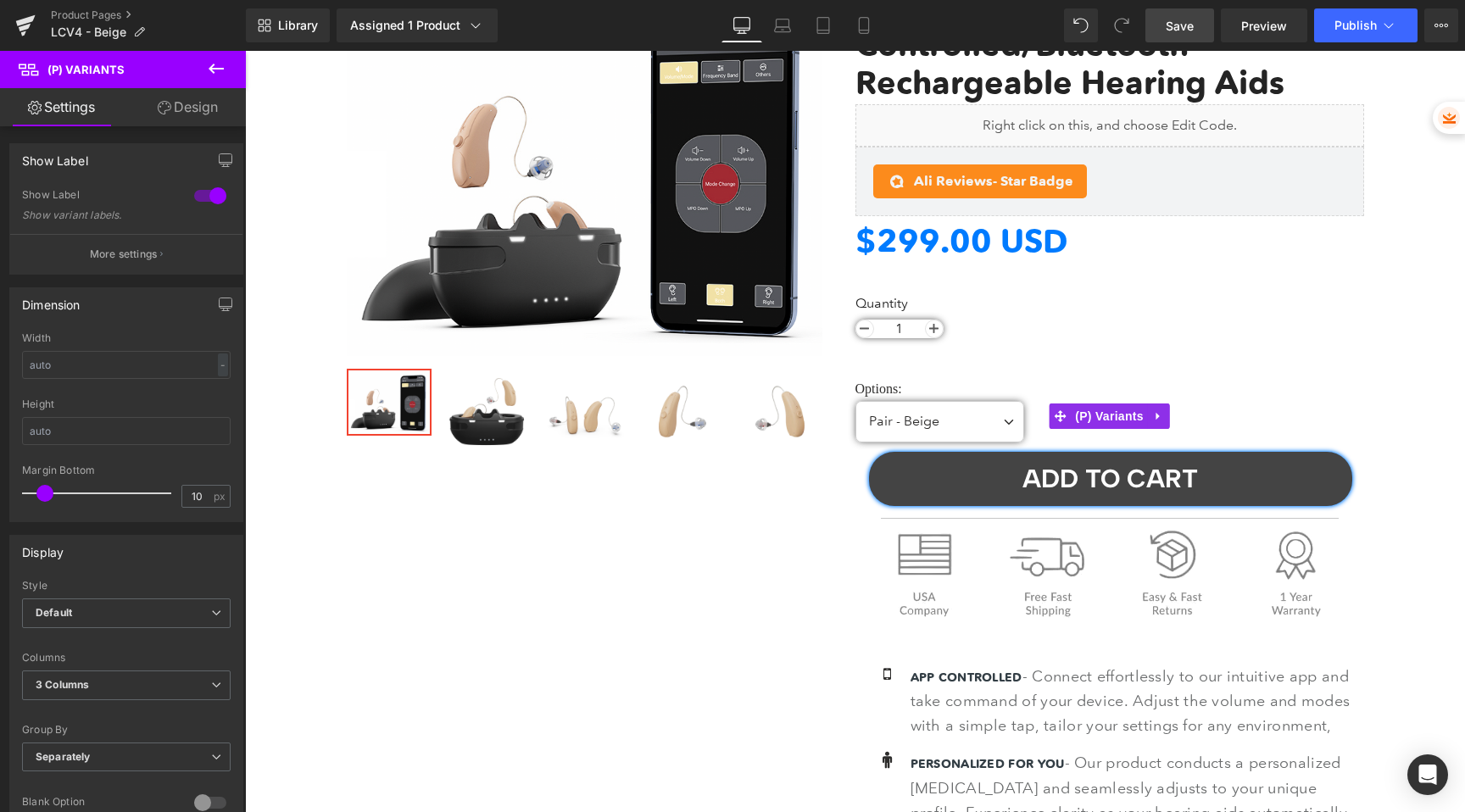
click at [1190, 30] on span "Save" at bounding box center [1180, 25] width 28 height 17
